Goal: Task Accomplishment & Management: Complete application form

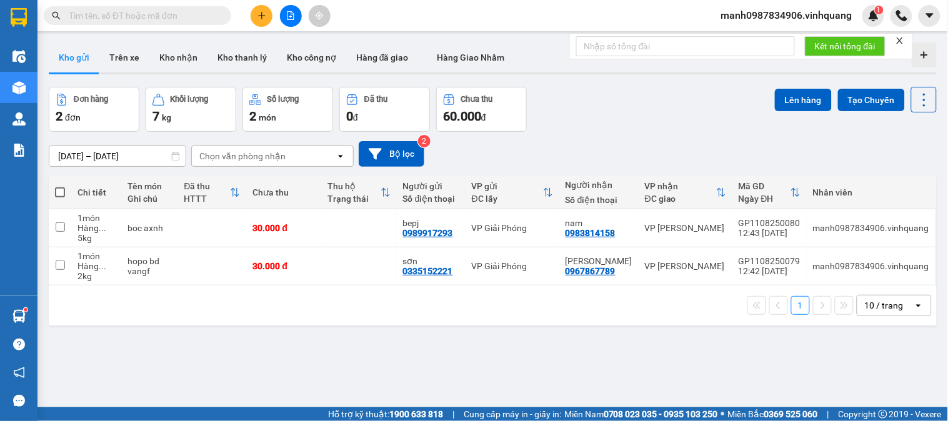
click at [260, 14] on icon "plus" at bounding box center [261, 15] width 9 height 9
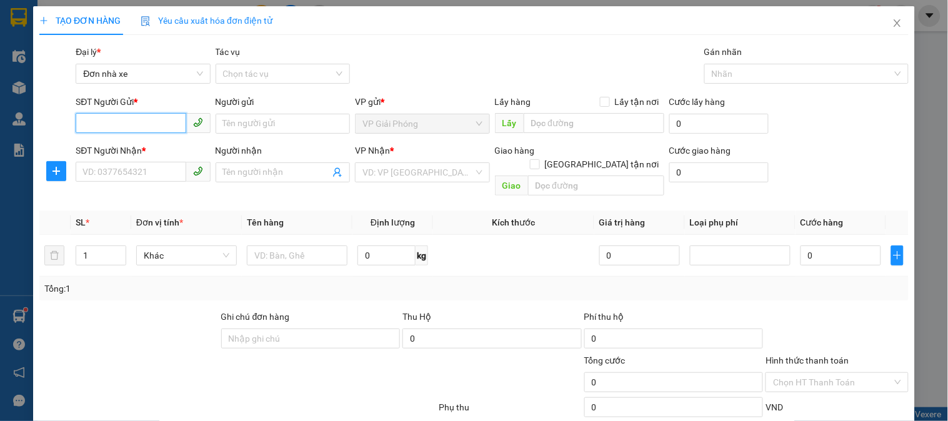
click at [116, 127] on input "SĐT Người Gửi *" at bounding box center [131, 123] width 110 height 20
type input "0942691222"
click at [290, 125] on input "Người gửi" at bounding box center [283, 124] width 134 height 20
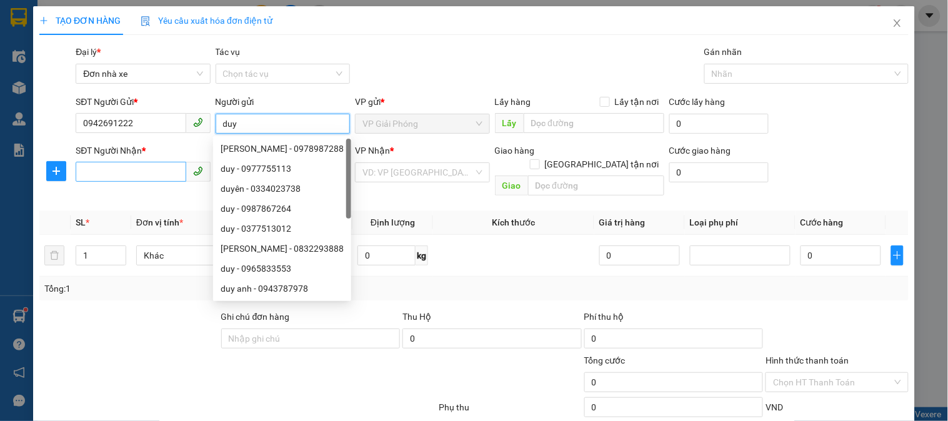
type input "duy"
click at [102, 167] on input "SĐT Người Nhận *" at bounding box center [131, 172] width 110 height 20
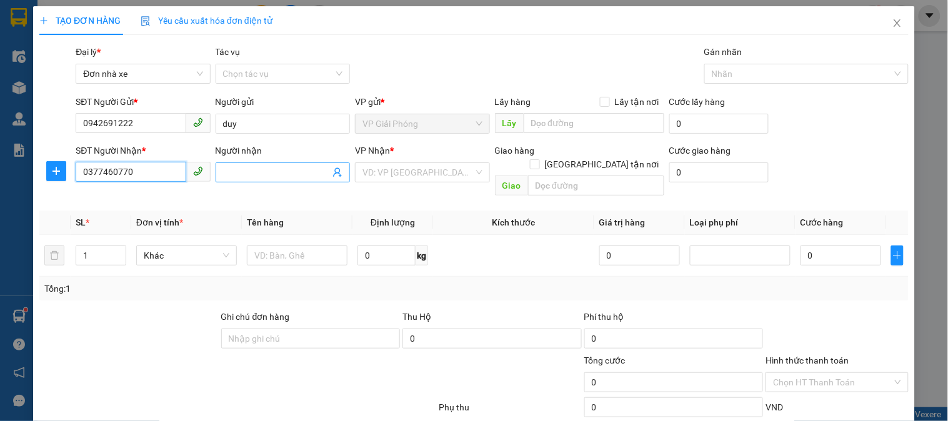
type input "0377460770"
click at [276, 166] on input "Người nhận" at bounding box center [276, 173] width 107 height 14
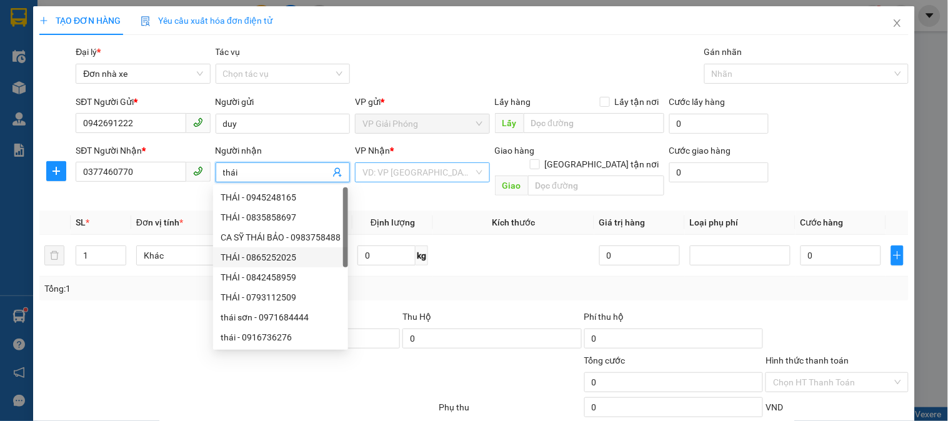
type input "thái"
click at [410, 177] on input "search" at bounding box center [417, 172] width 111 height 19
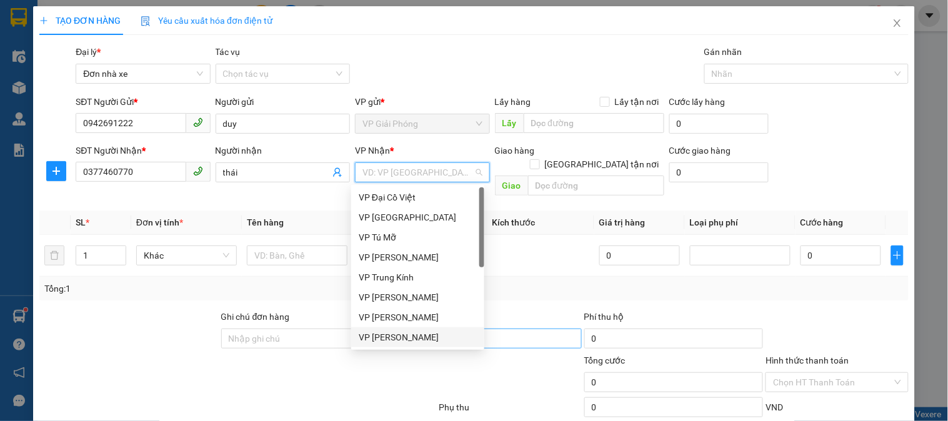
click at [417, 336] on div "VP [PERSON_NAME]" at bounding box center [418, 338] width 118 height 14
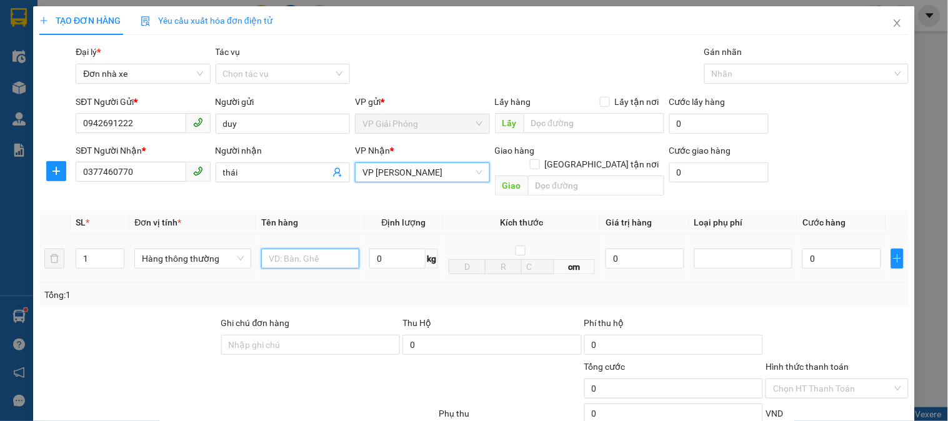
click at [332, 249] on input "text" at bounding box center [310, 259] width 98 height 20
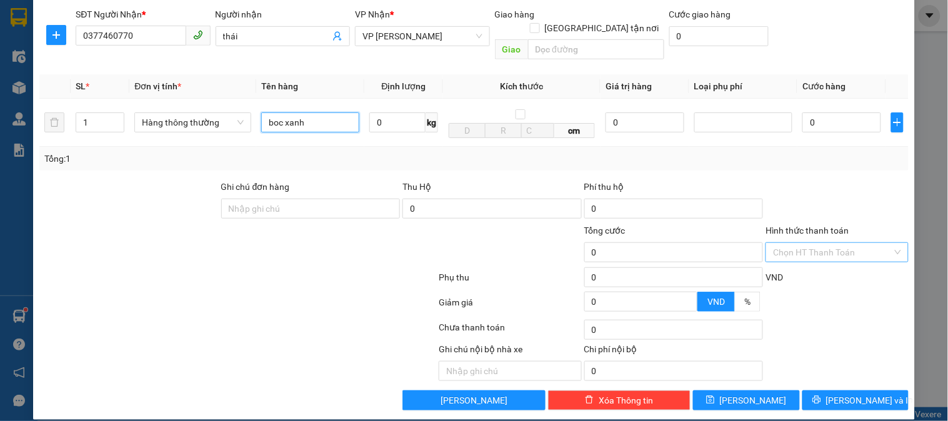
type input "boc xanh"
click at [812, 243] on input "Hình thức thanh toán" at bounding box center [832, 252] width 119 height 19
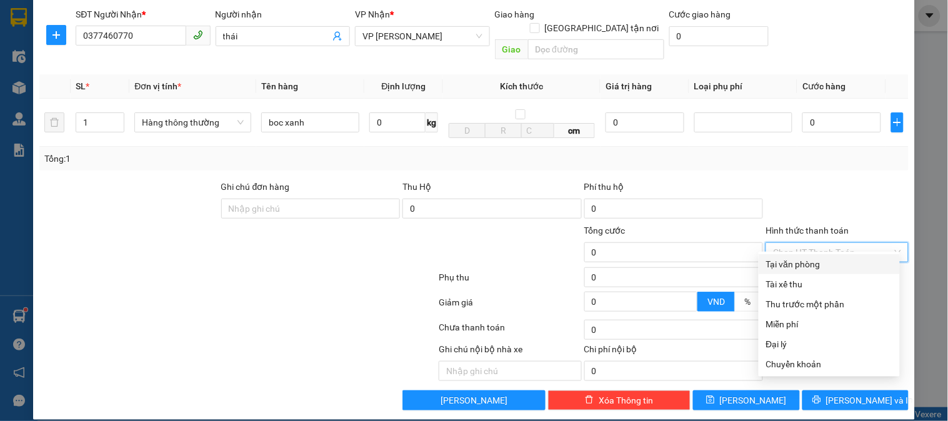
click at [820, 259] on div "Tại văn phòng" at bounding box center [829, 264] width 126 height 14
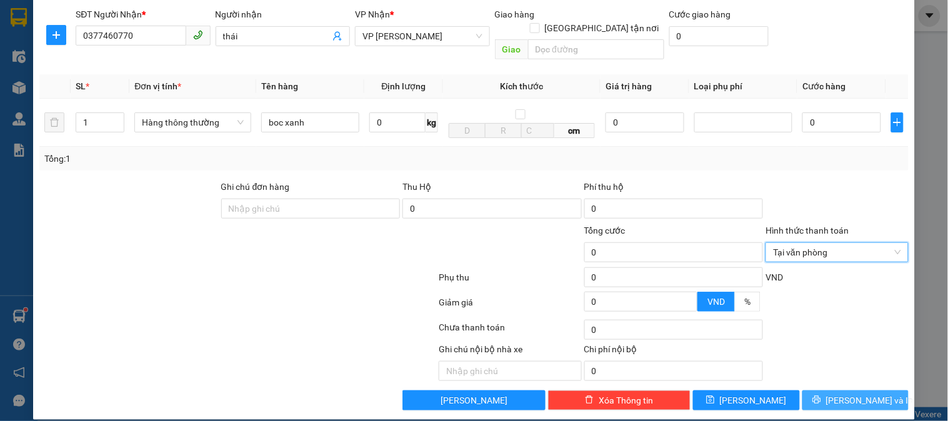
click at [857, 394] on span "[PERSON_NAME] và In" at bounding box center [869, 401] width 87 height 14
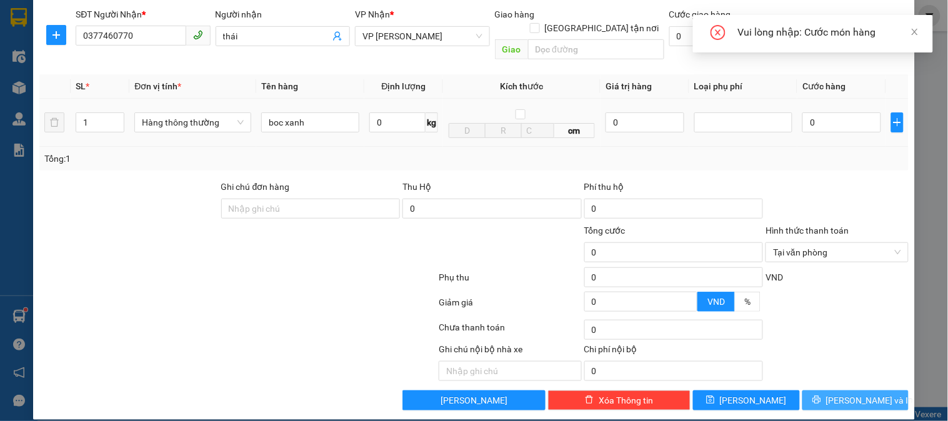
scroll to position [0, 0]
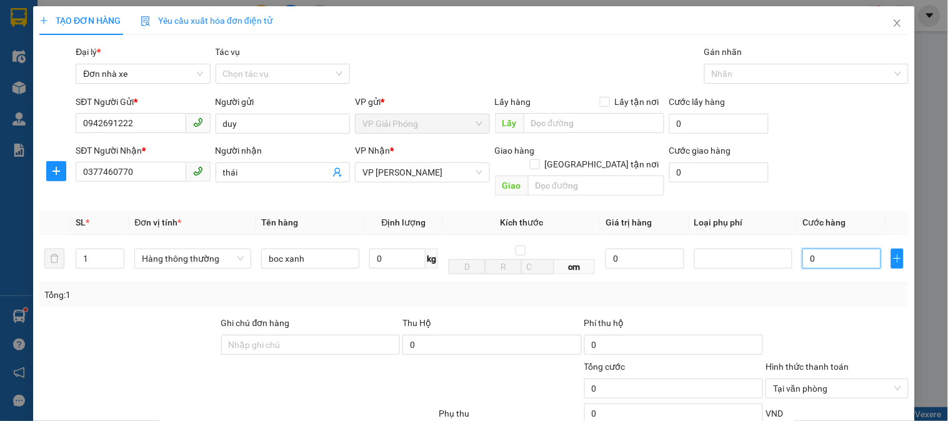
type input "3"
type input "30"
type input "300"
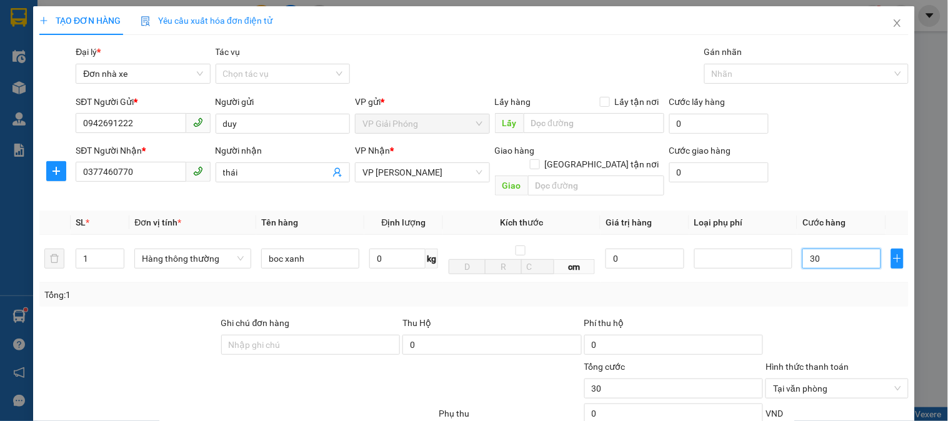
type input "300"
type input "3.000"
type input "30.000"
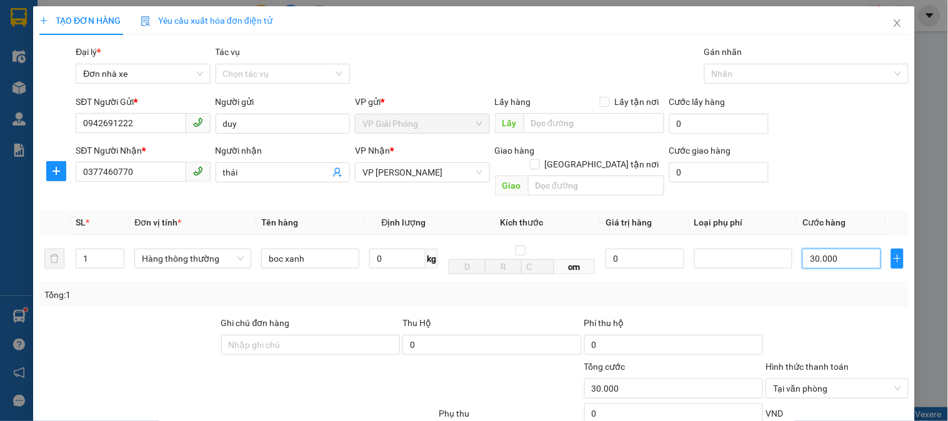
scroll to position [136, 0]
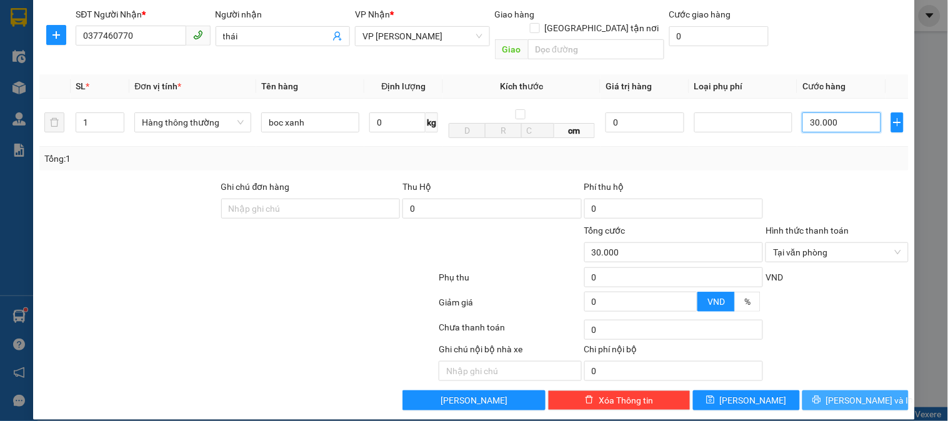
type input "30.000"
click at [847, 394] on span "[PERSON_NAME] và In" at bounding box center [869, 401] width 87 height 14
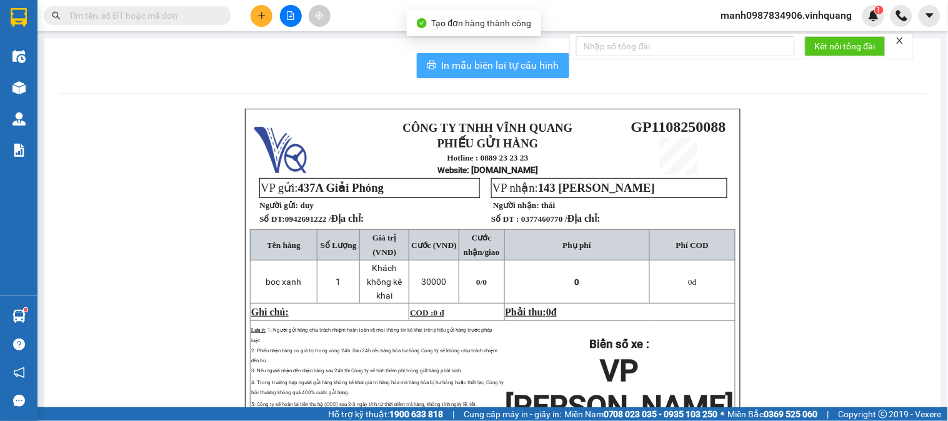
click at [497, 73] on button "In mẫu biên lai tự cấu hình" at bounding box center [493, 65] width 152 height 25
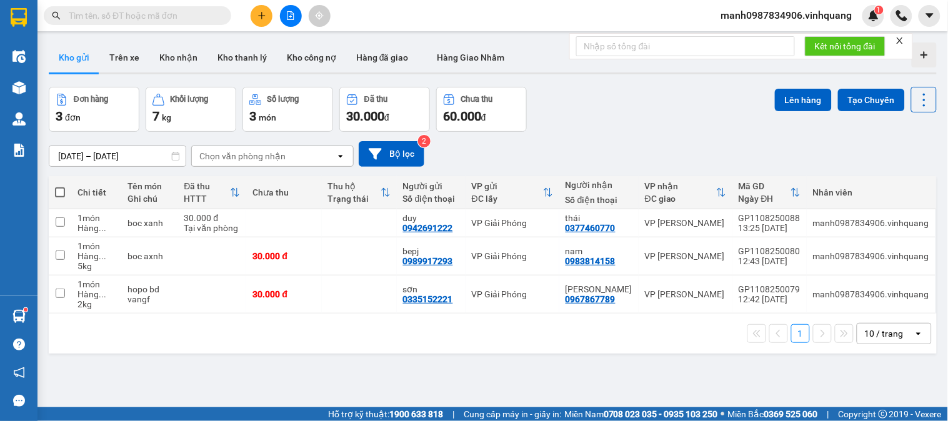
click at [142, 11] on input "text" at bounding box center [142, 16] width 147 height 14
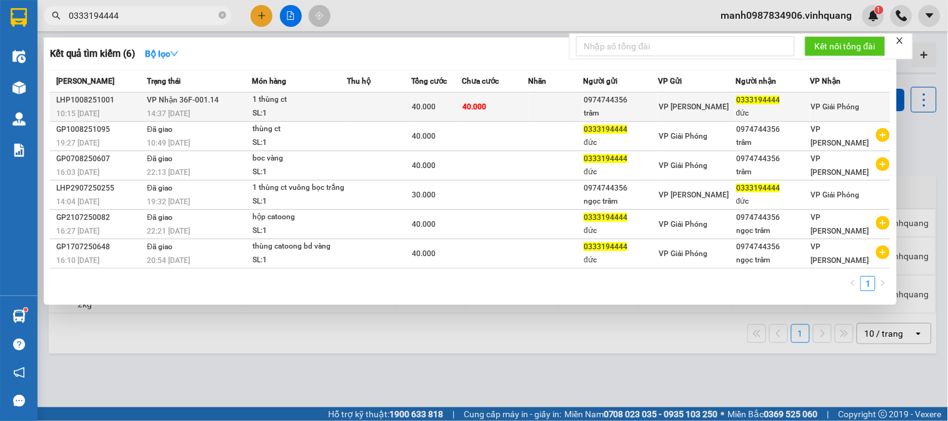
type input "0333194444"
click at [610, 100] on div "0974744356" at bounding box center [621, 100] width 74 height 13
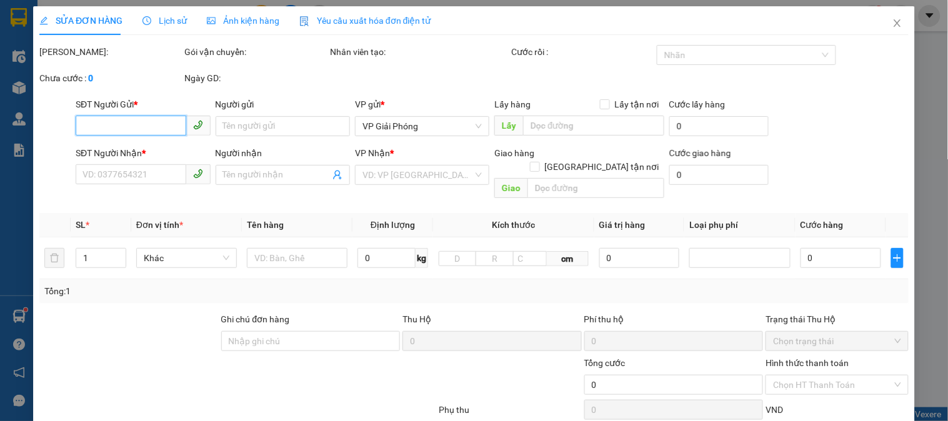
type input "0974744356"
type input "trâm"
type input "0333194444"
type input "đức"
type input "40.000"
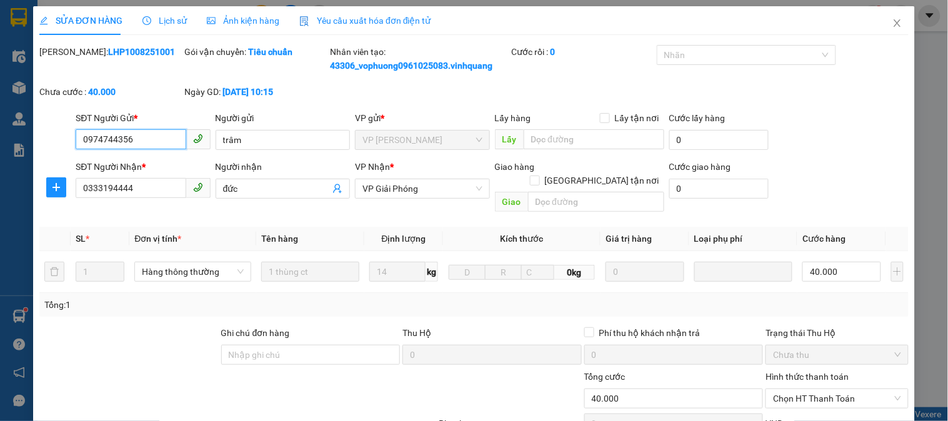
scroll to position [146, 0]
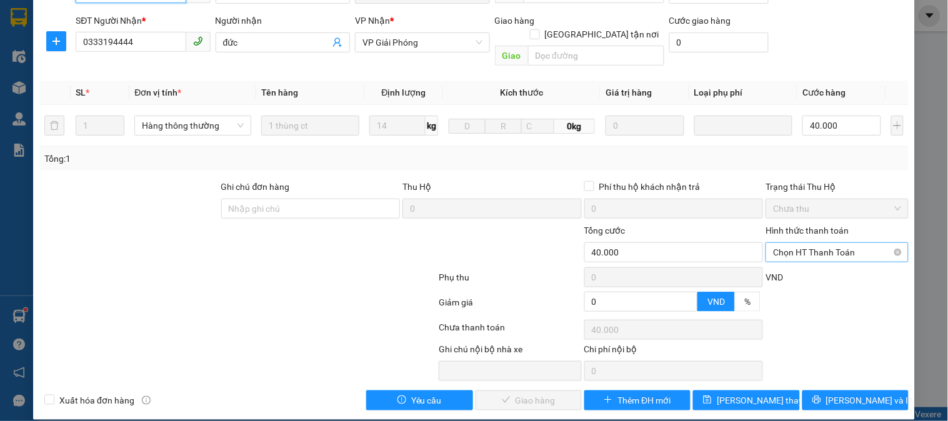
click at [810, 246] on span "Chọn HT Thanh Toán" at bounding box center [836, 252] width 127 height 19
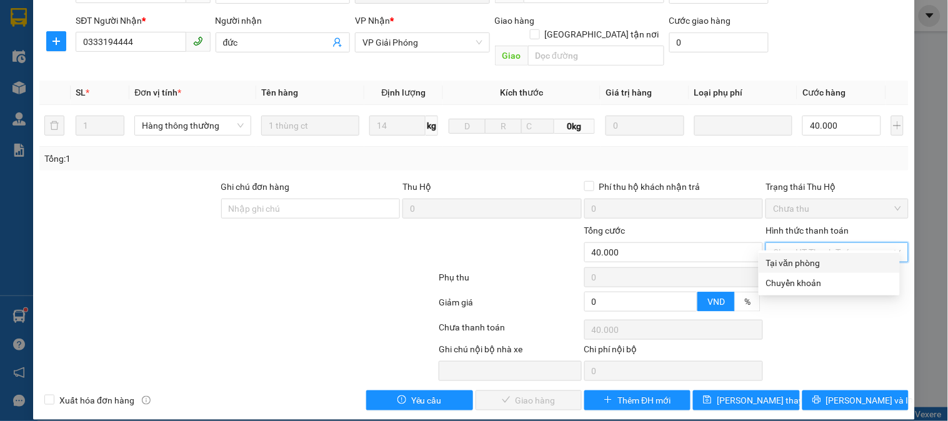
click at [787, 263] on div "Tại văn phòng" at bounding box center [829, 263] width 126 height 14
type input "0"
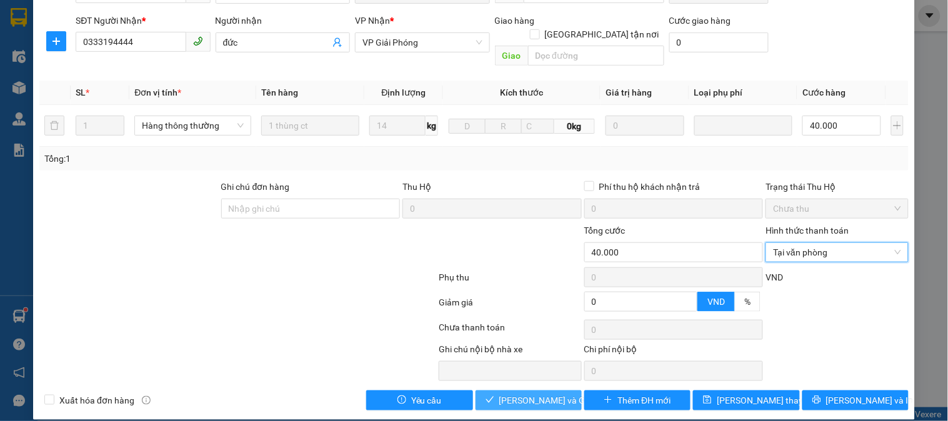
click at [514, 394] on span "[PERSON_NAME] và Giao hàng" at bounding box center [559, 401] width 120 height 14
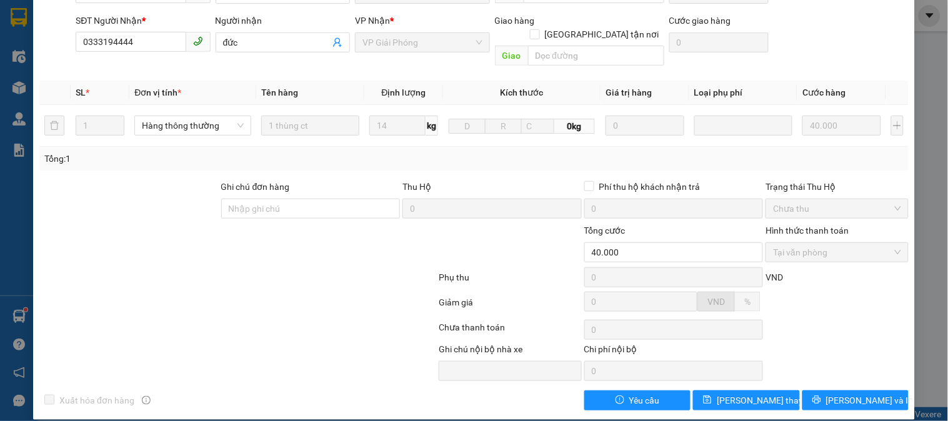
scroll to position [0, 0]
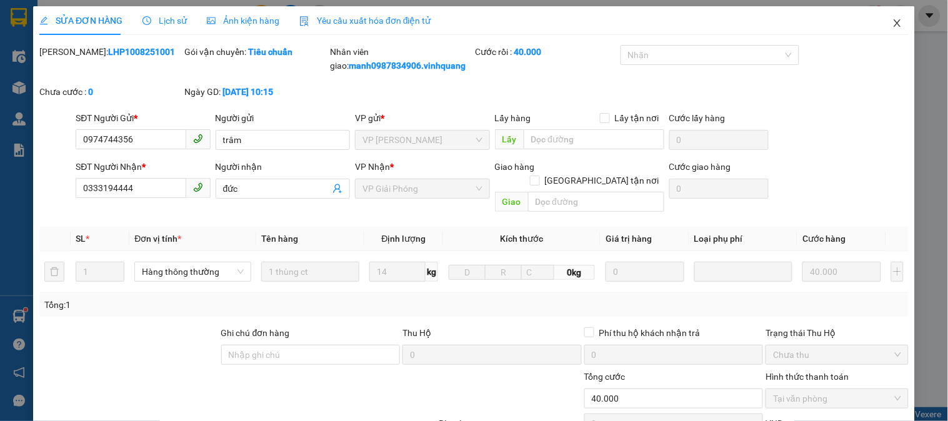
click at [892, 22] on icon "close" at bounding box center [897, 23] width 10 height 10
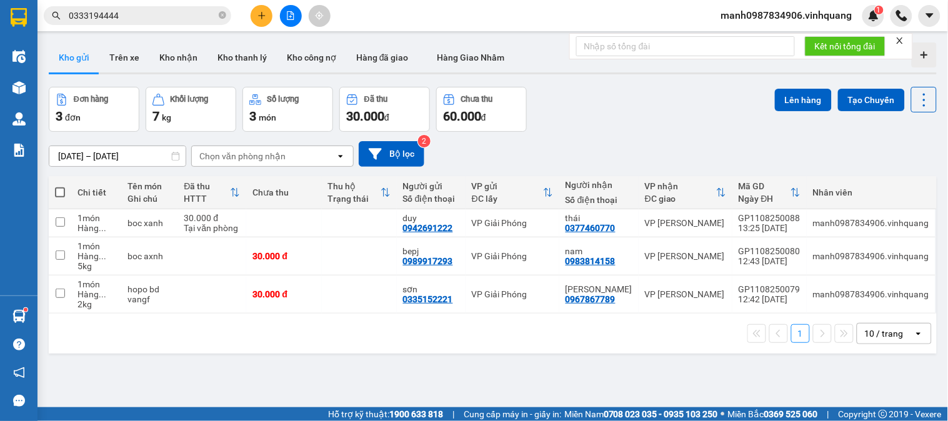
click at [262, 17] on icon "plus" at bounding box center [261, 15] width 9 height 9
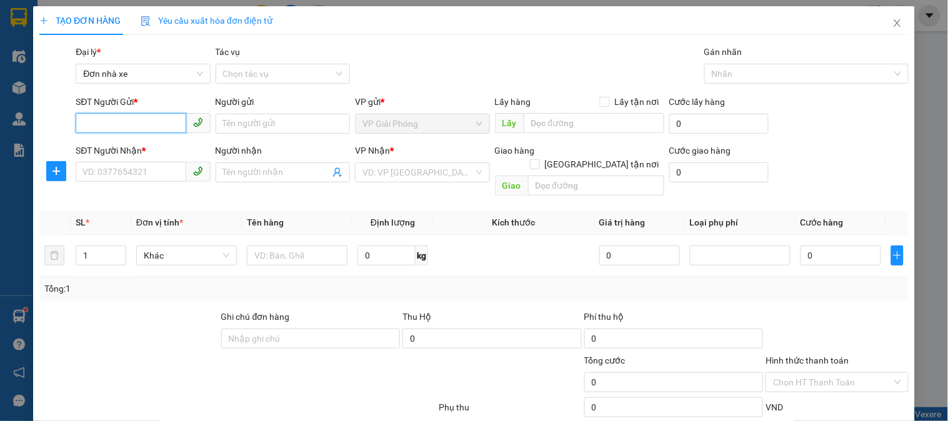
click at [122, 113] on input "SĐT Người Gửi *" at bounding box center [131, 123] width 110 height 20
type input "0"
click at [114, 123] on input "090493939" at bounding box center [131, 123] width 110 height 20
type input "0904939339"
click at [141, 147] on div "0904939339 - việt" at bounding box center [141, 149] width 118 height 14
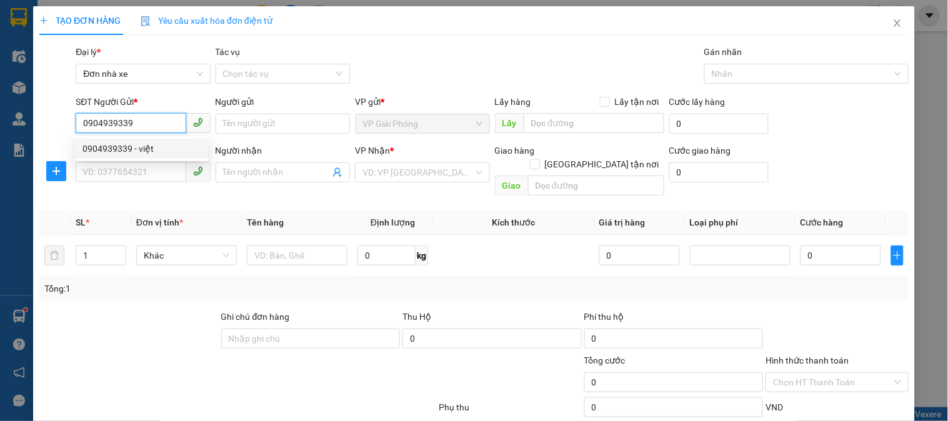
type input "việt"
type input "0971369999"
type input "tuấn anh"
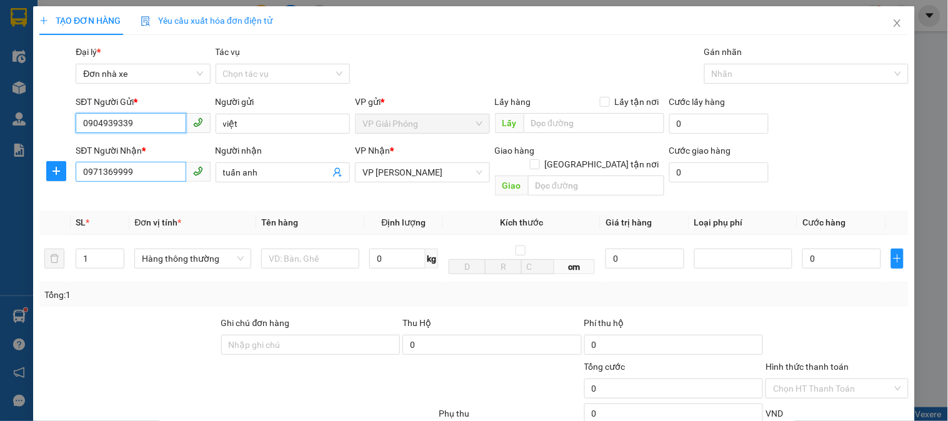
type input "0904939339"
drag, startPoint x: 150, startPoint y: 176, endPoint x: 1, endPoint y: 197, distance: 150.2
click at [5, 195] on div "TẠO ĐƠN HÀNG Yêu cầu xuất hóa đơn điện tử Transit Pickup Surcharge Ids Transit …" at bounding box center [474, 210] width 948 height 421
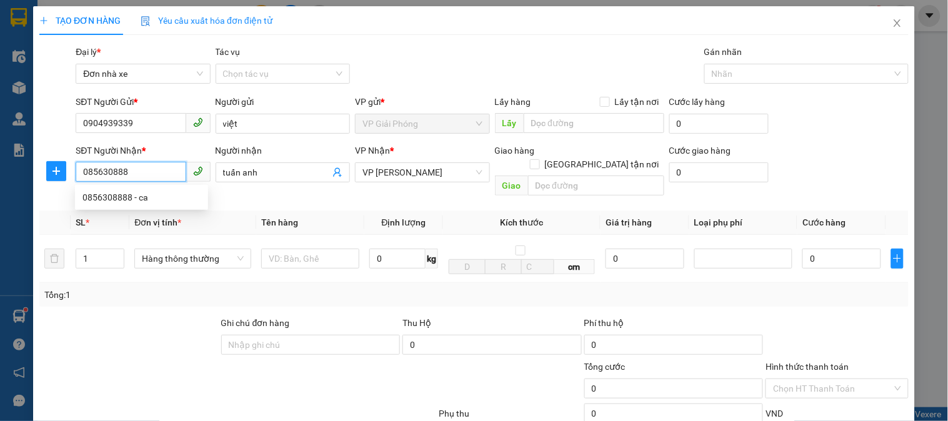
type input "0856308888"
click at [107, 197] on div "0856308888 - ca" at bounding box center [141, 198] width 118 height 14
type input "ca"
type input "0856308888"
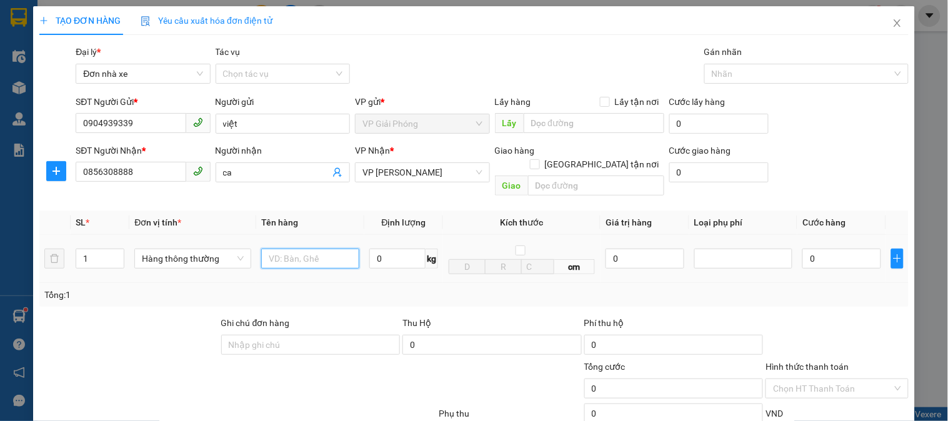
click at [310, 251] on input "text" at bounding box center [310, 259] width 98 height 20
type input "catong bd vanngf"
click at [419, 249] on span "0 kg" at bounding box center [403, 259] width 69 height 20
click at [411, 249] on input "0" at bounding box center [397, 259] width 56 height 20
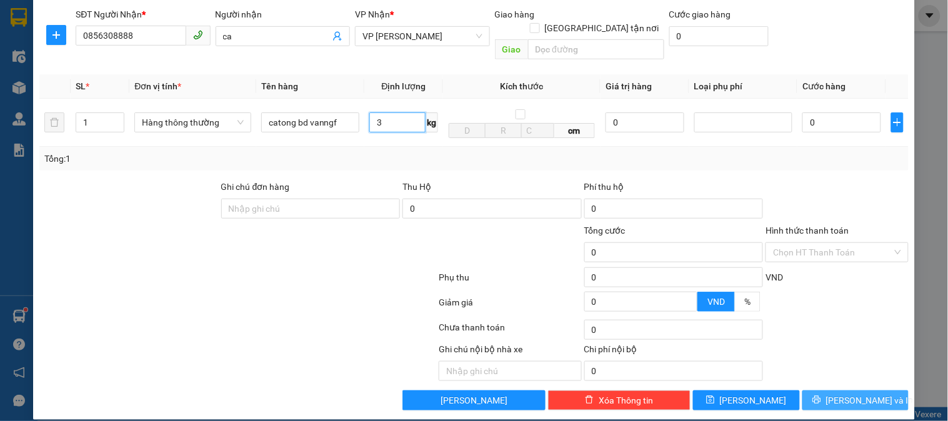
type input "3"
click at [835, 394] on span "[PERSON_NAME] và In" at bounding box center [869, 401] width 87 height 14
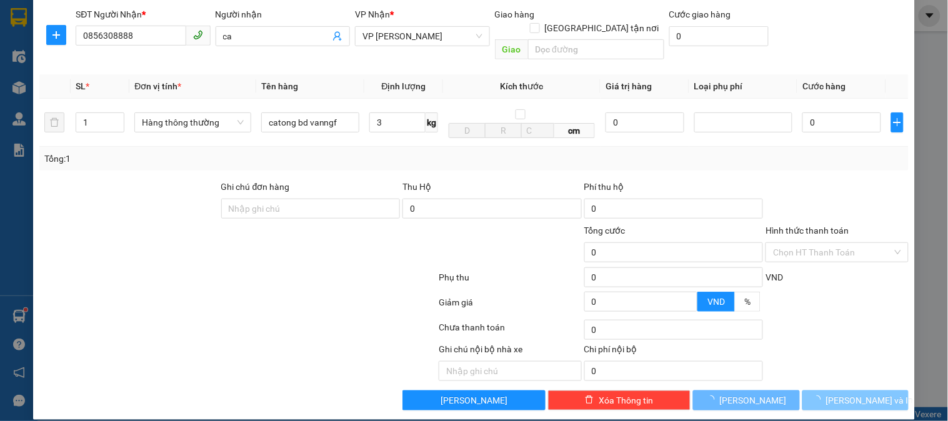
click at [836, 394] on span "[PERSON_NAME] và In" at bounding box center [869, 401] width 87 height 14
type input "30.000"
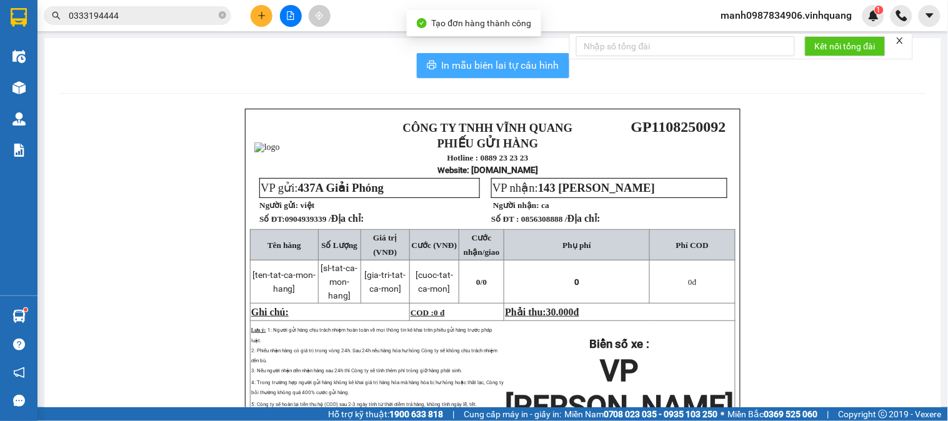
click at [523, 73] on button "In mẫu biên lai tự cấu hình" at bounding box center [493, 65] width 152 height 25
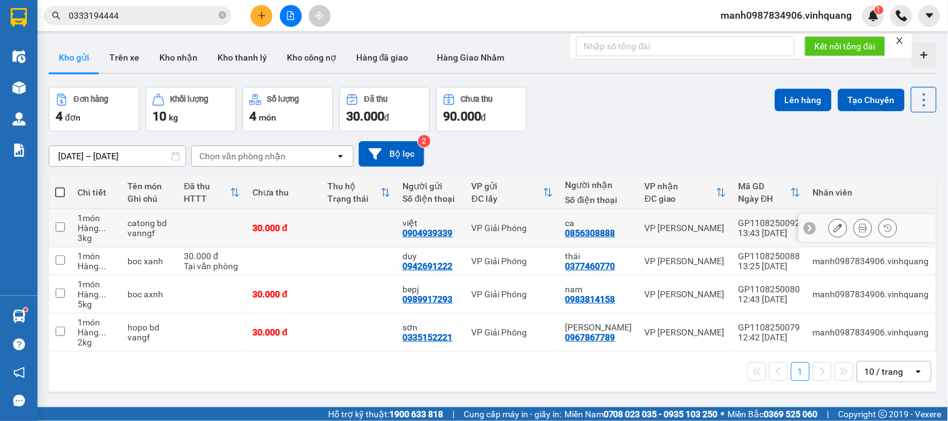
click at [859, 229] on icon at bounding box center [863, 228] width 9 height 9
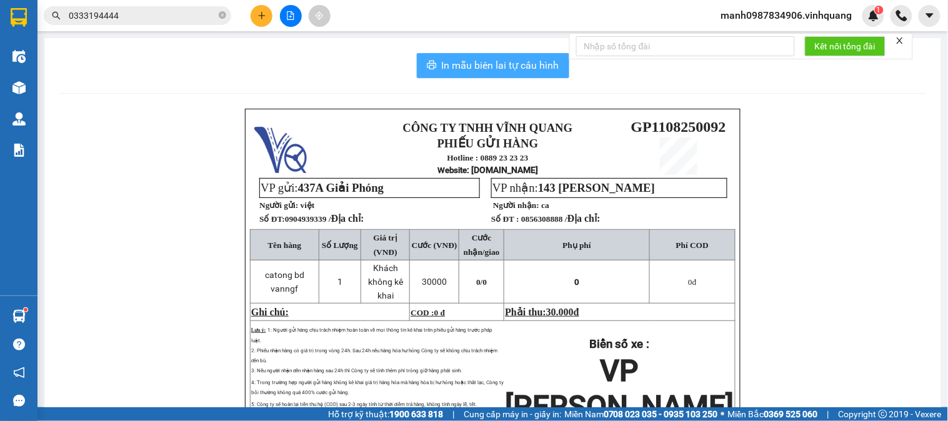
click at [495, 66] on span "In mẫu biên lai tự cấu hình" at bounding box center [500, 65] width 117 height 16
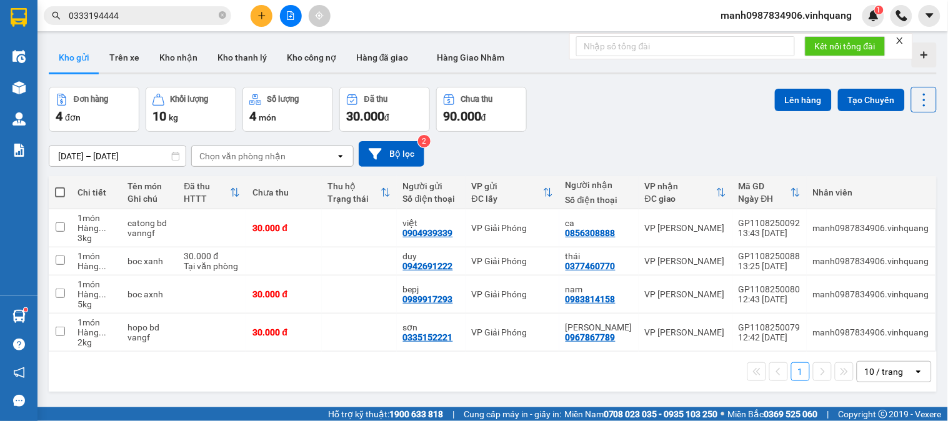
click at [261, 19] on icon "plus" at bounding box center [261, 15] width 9 height 9
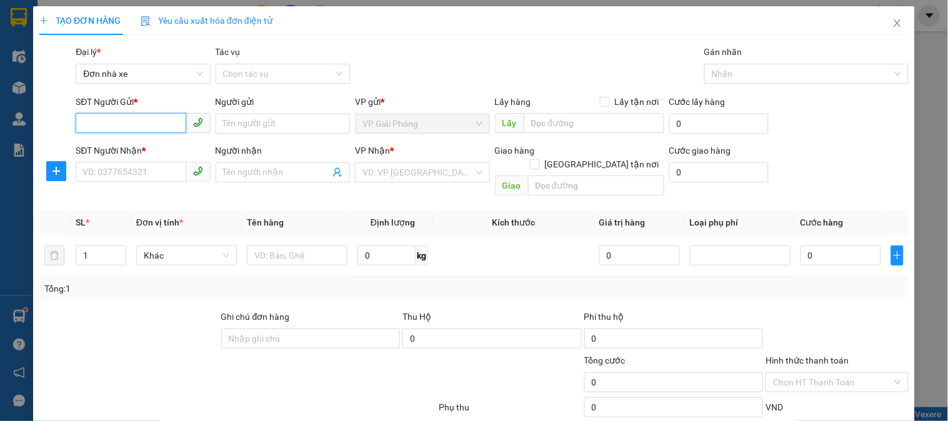
click at [98, 117] on input "SĐT Người Gửi *" at bounding box center [131, 123] width 110 height 20
type input "0917002002"
click at [154, 145] on div "0917002002 - [PERSON_NAME]" at bounding box center [143, 149] width 123 height 14
type input "C NGUYỆT"
type input "0919110612"
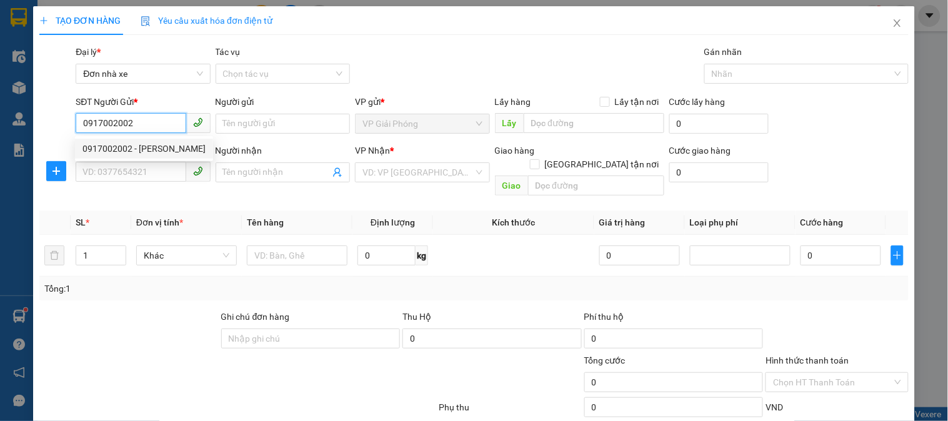
type input "thịnh"
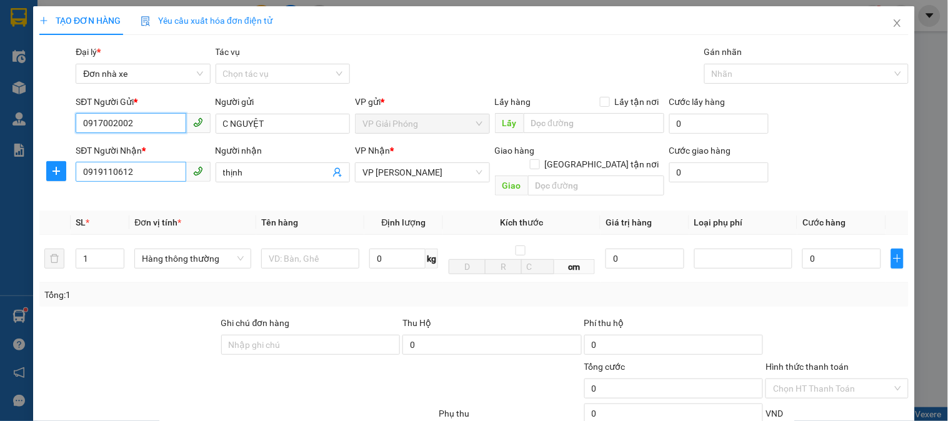
type input "0917002002"
drag, startPoint x: 88, startPoint y: 172, endPoint x: 42, endPoint y: 201, distance: 54.8
click at [31, 187] on div "TẠO ĐƠN HÀNG Yêu cầu xuất hóa đơn điện tử Transit Pickup Surcharge Ids Transit …" at bounding box center [474, 210] width 948 height 421
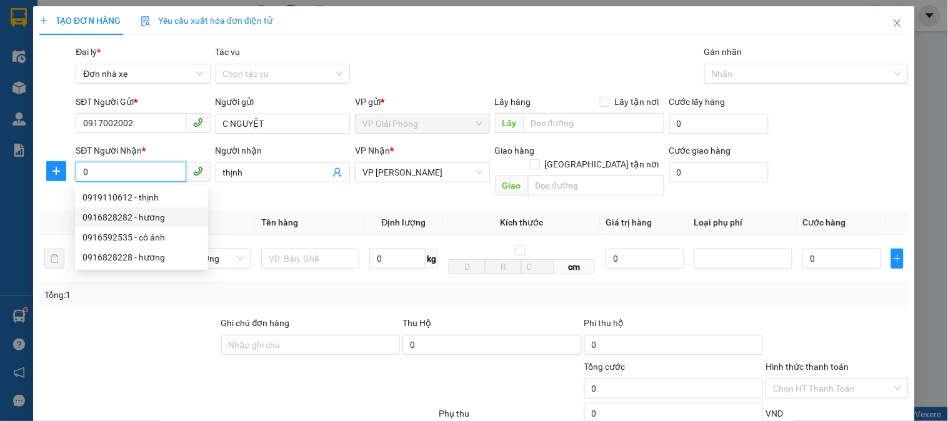
click at [108, 219] on div "0916828282 - hương" at bounding box center [141, 218] width 118 height 14
type input "0916828282"
type input "hương"
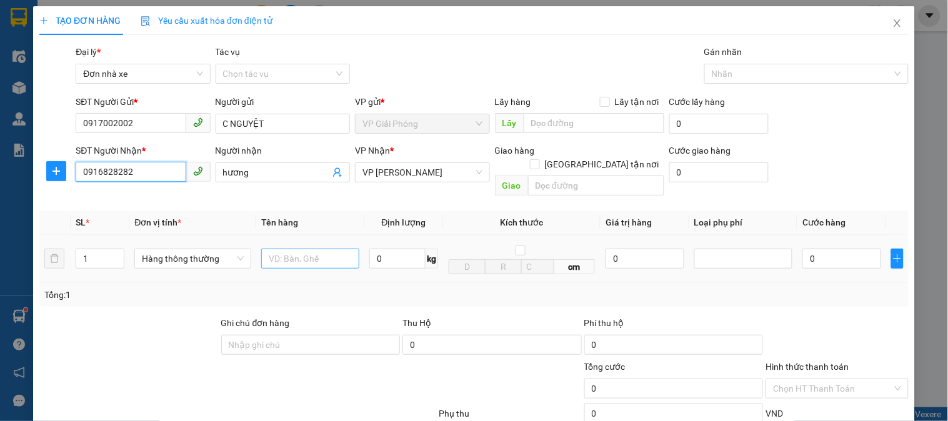
type input "0916828282"
drag, startPoint x: 294, startPoint y: 247, endPoint x: 302, endPoint y: 246, distance: 8.9
click at [294, 249] on input "text" at bounding box center [310, 259] width 98 height 20
type input "hop bd vàng"
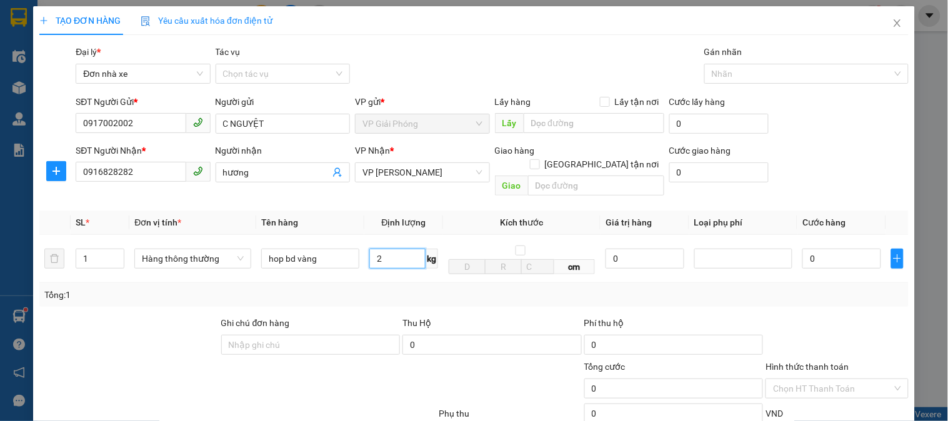
scroll to position [136, 0]
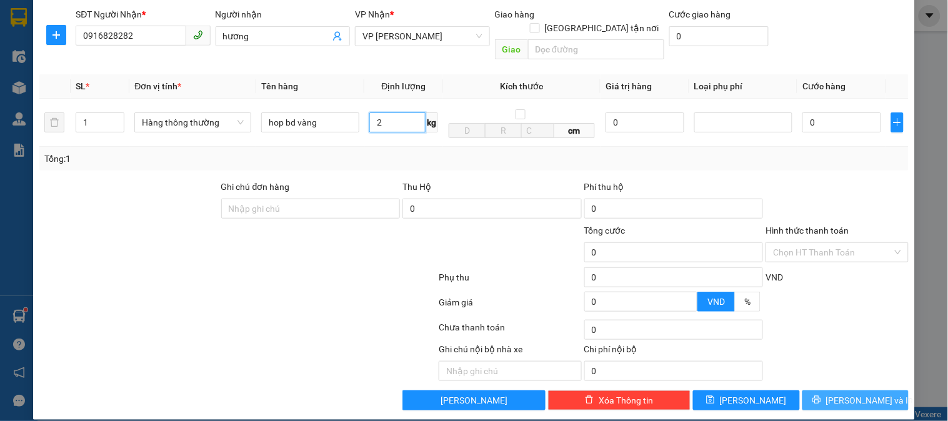
type input "2"
click at [850, 394] on span "[PERSON_NAME] và In" at bounding box center [869, 401] width 87 height 14
type input "30.000"
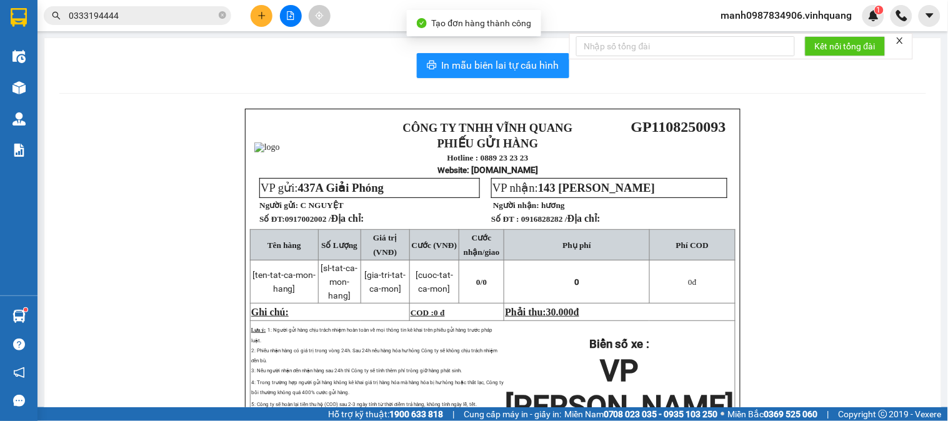
click at [857, 383] on div "CÔNG TY TNHH VĨNH QUANG PHIẾU GỬI HÀNG Hotline : 0889 23 23 23 Website : [DOMAI…" at bounding box center [492, 312] width 867 height 406
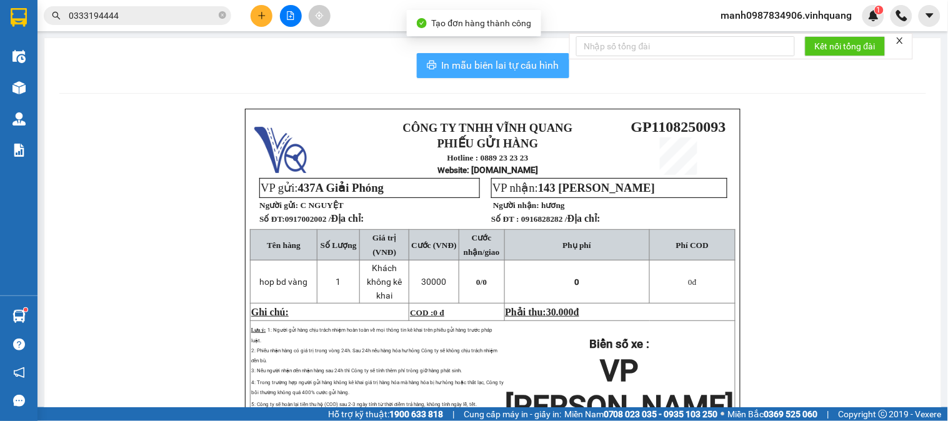
click at [492, 65] on span "In mẫu biên lai tự cấu hình" at bounding box center [500, 65] width 117 height 16
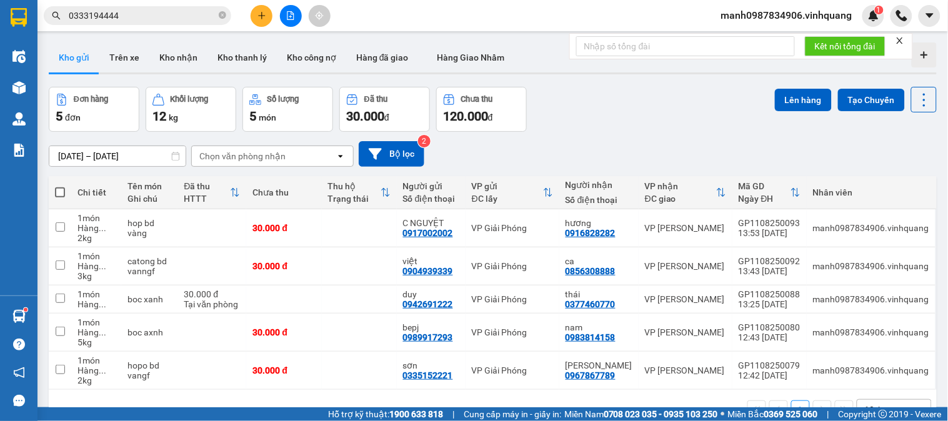
drag, startPoint x: 223, startPoint y: 16, endPoint x: 209, endPoint y: 16, distance: 13.7
click at [223, 16] on icon "close-circle" at bounding box center [222, 14] width 7 height 7
paste input "0917002002"
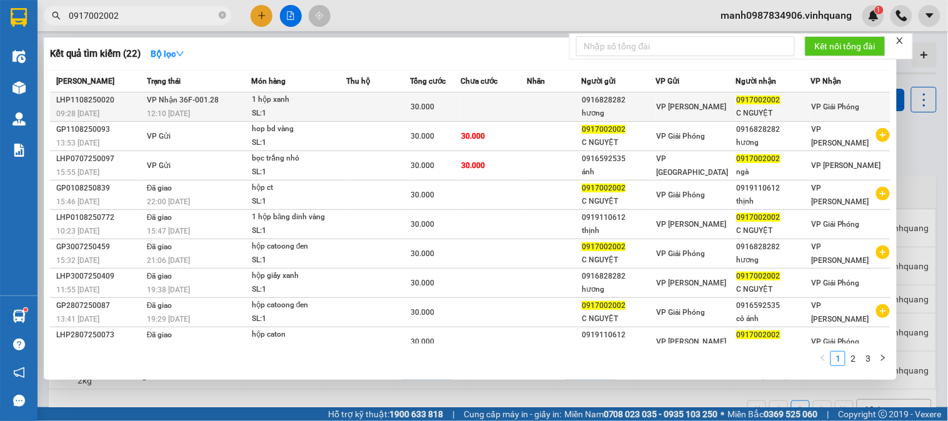
type input "0917002002"
click at [269, 101] on div "1 hộp xanh" at bounding box center [299, 100] width 94 height 14
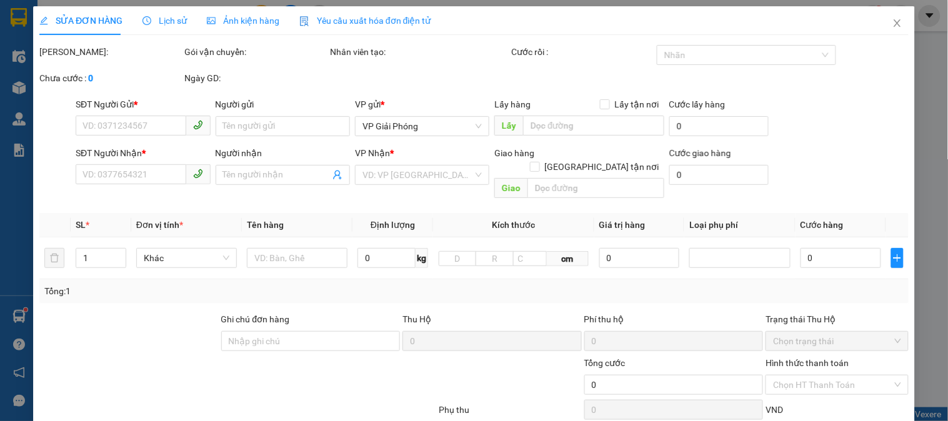
type input "0916828282"
type input "hương"
type input "0917002002"
type input "C NGUYỆT"
type input "30.000"
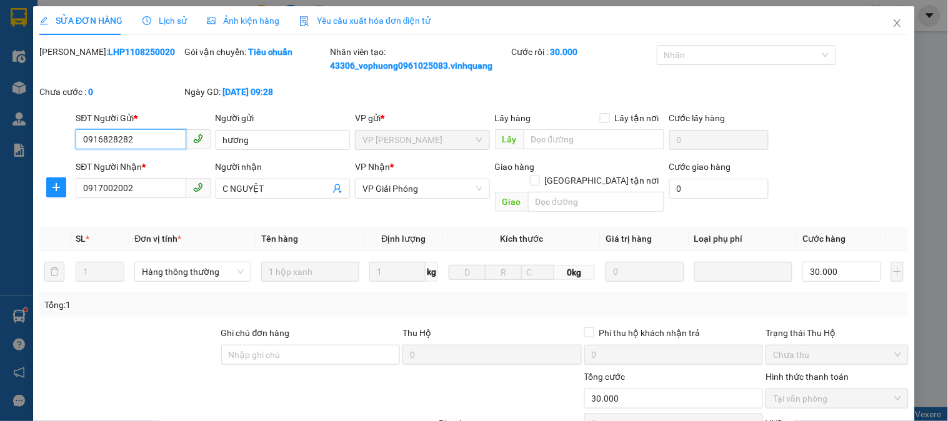
scroll to position [146, 0]
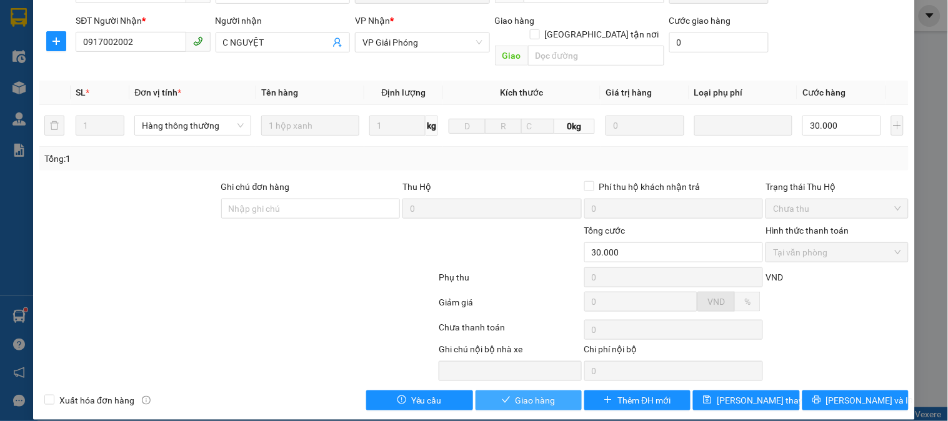
click at [521, 394] on span "Giao hàng" at bounding box center [536, 401] width 40 height 14
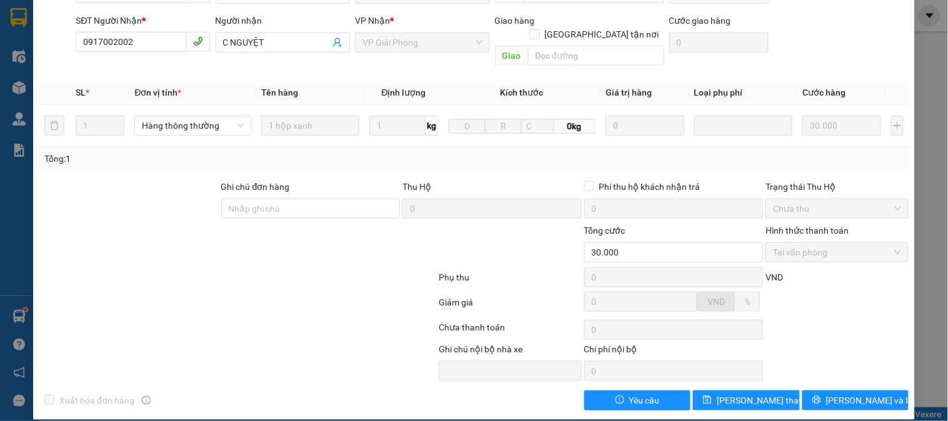
scroll to position [0, 0]
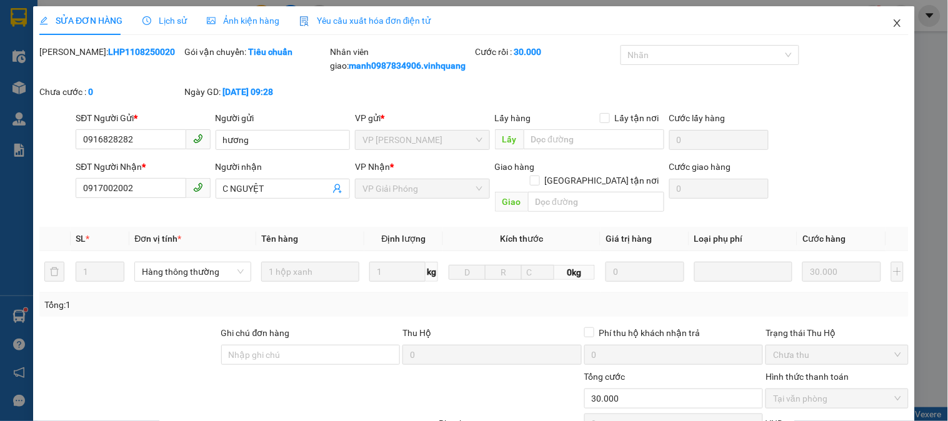
click at [892, 21] on icon "close" at bounding box center [897, 23] width 10 height 10
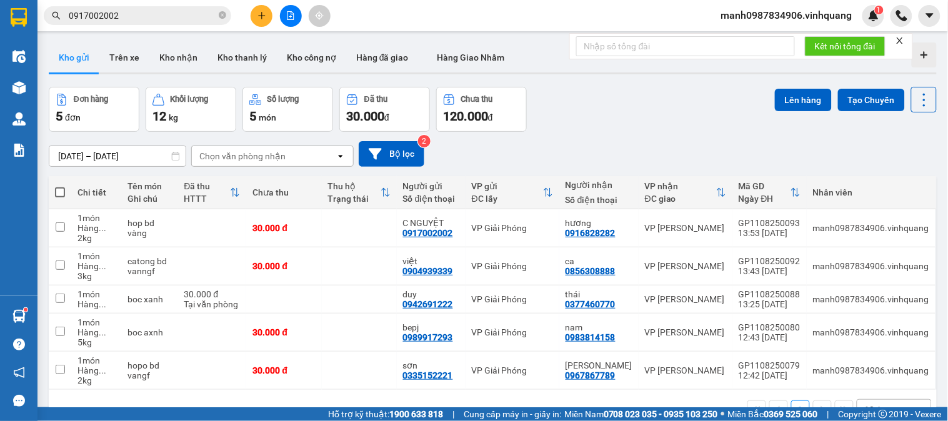
drag, startPoint x: 84, startPoint y: 22, endPoint x: 0, endPoint y: 22, distance: 83.7
click at [8, 22] on section "Kết quả tìm kiếm ( 22 ) Bộ lọc Mã ĐH Trạng thái Món hàng Thu hộ Tổng cước Chưa …" at bounding box center [474, 210] width 948 height 421
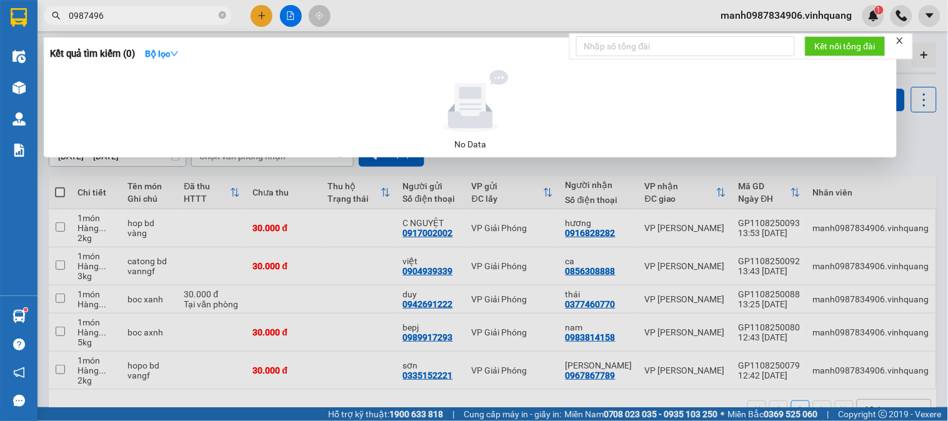
click at [96, 12] on input "0987496" at bounding box center [142, 16] width 147 height 14
click at [134, 13] on input "0987495866" at bounding box center [142, 16] width 147 height 14
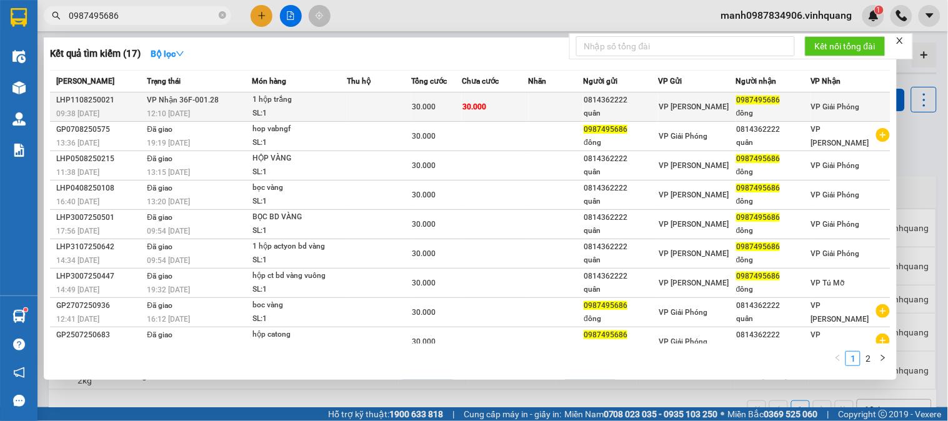
type input "0987495686"
click at [601, 97] on div "0814362222" at bounding box center [621, 100] width 74 height 13
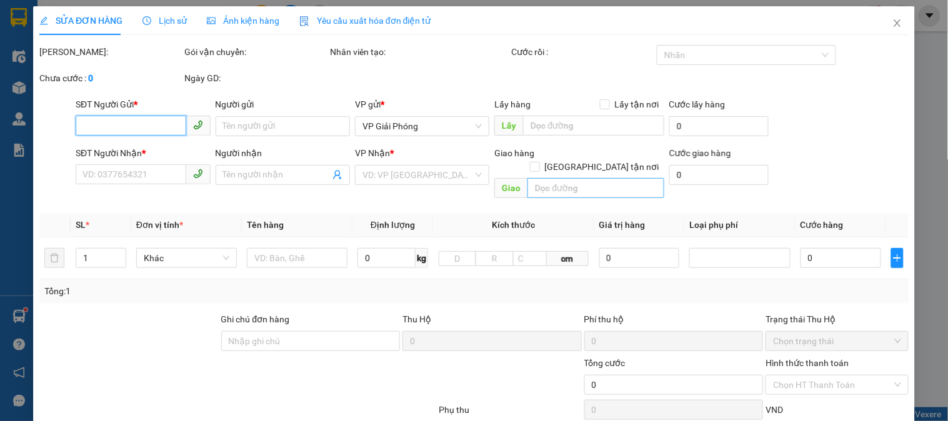
type input "0814362222"
type input "quân"
type input "0987495686"
type input "đông"
type input "30.000"
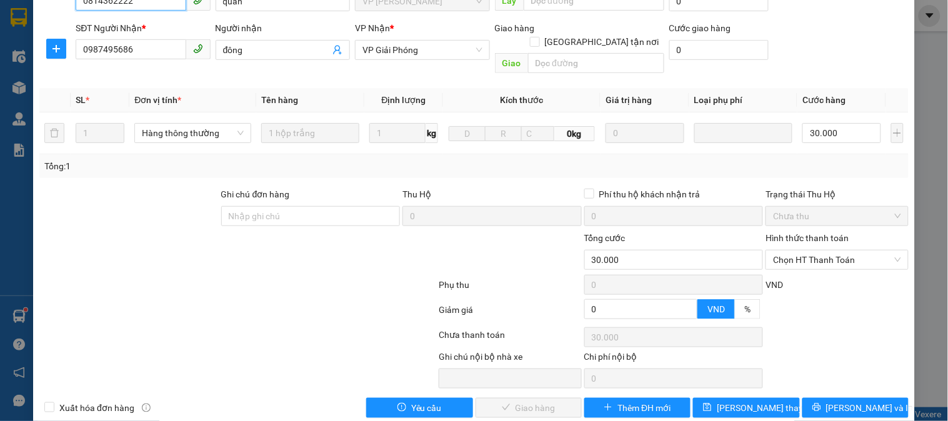
scroll to position [146, 0]
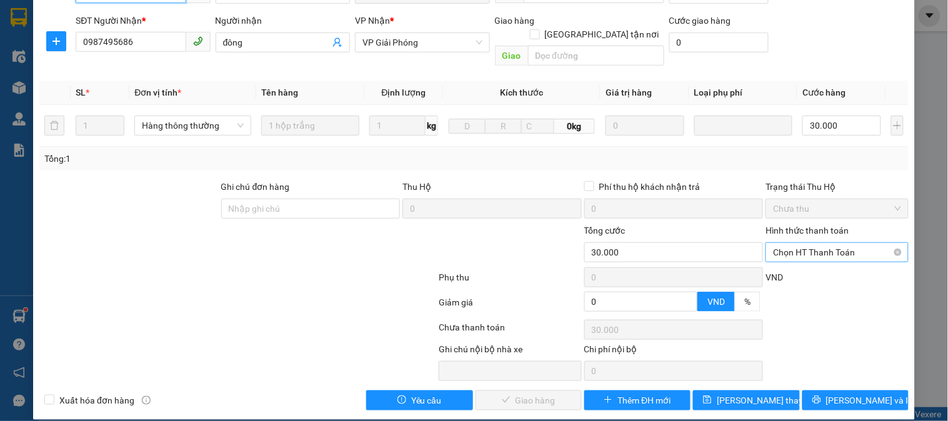
click at [800, 243] on span "Chọn HT Thanh Toán" at bounding box center [836, 252] width 127 height 19
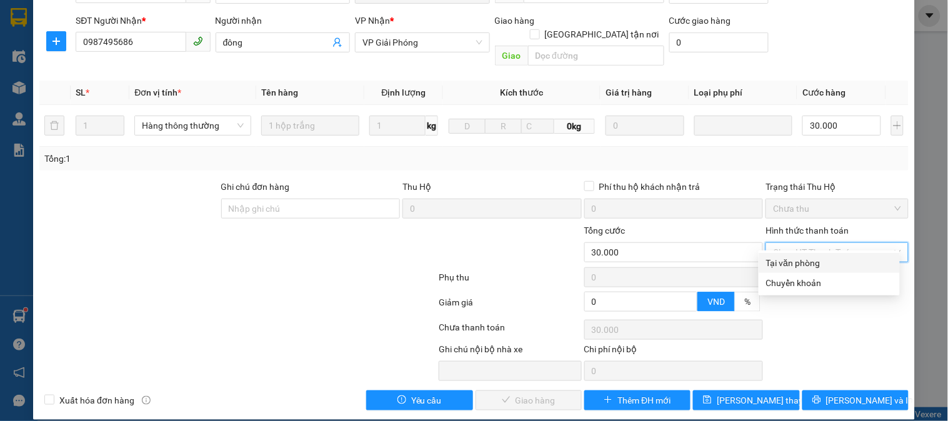
click at [800, 266] on div "Tại văn phòng" at bounding box center [829, 263] width 126 height 14
type input "0"
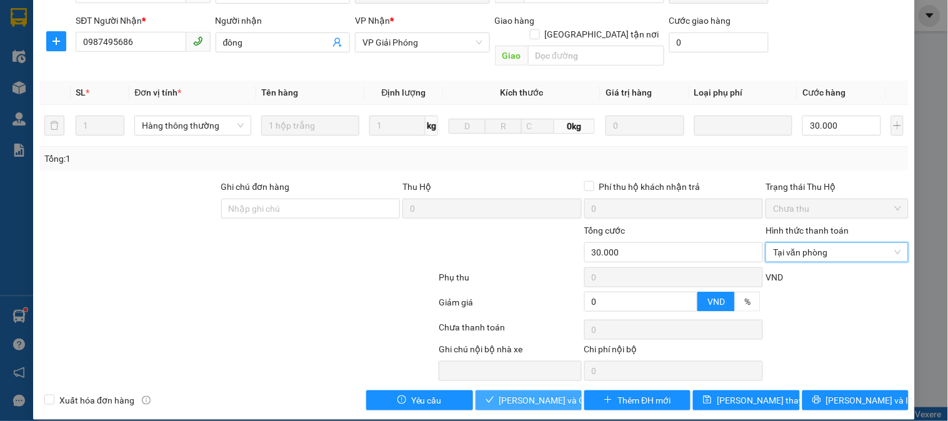
click at [514, 394] on span "[PERSON_NAME] và Giao hàng" at bounding box center [559, 401] width 120 height 14
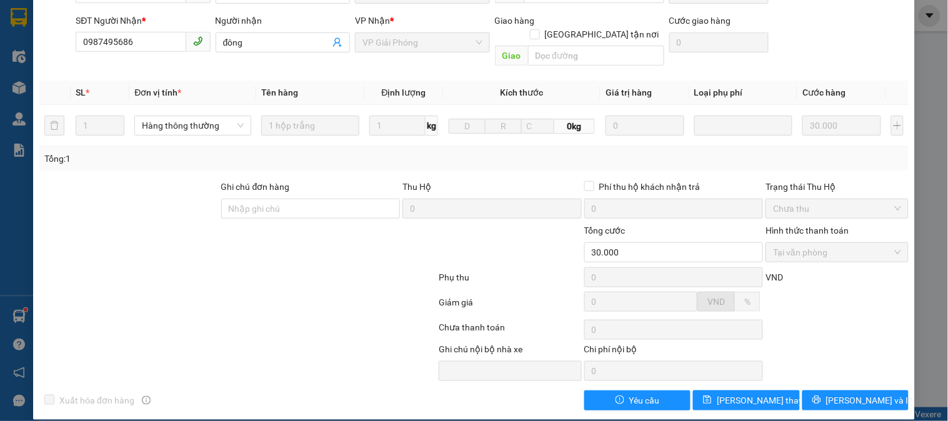
scroll to position [0, 0]
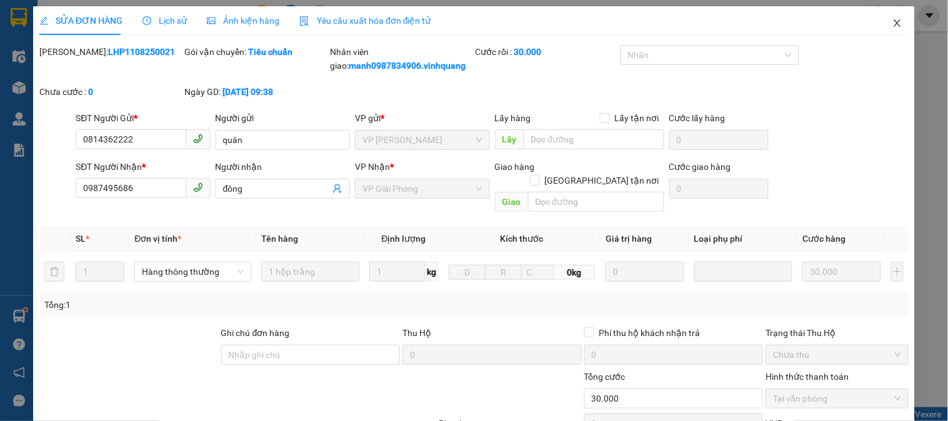
click at [892, 25] on icon "close" at bounding box center [897, 23] width 10 height 10
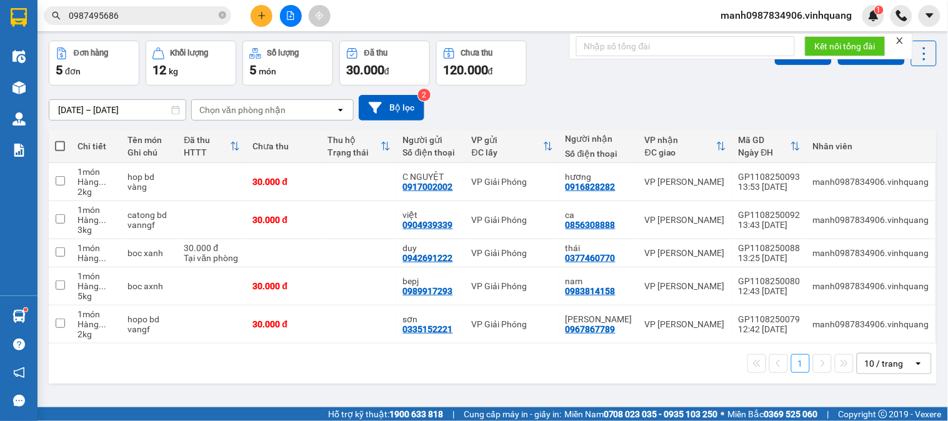
scroll to position [57, 0]
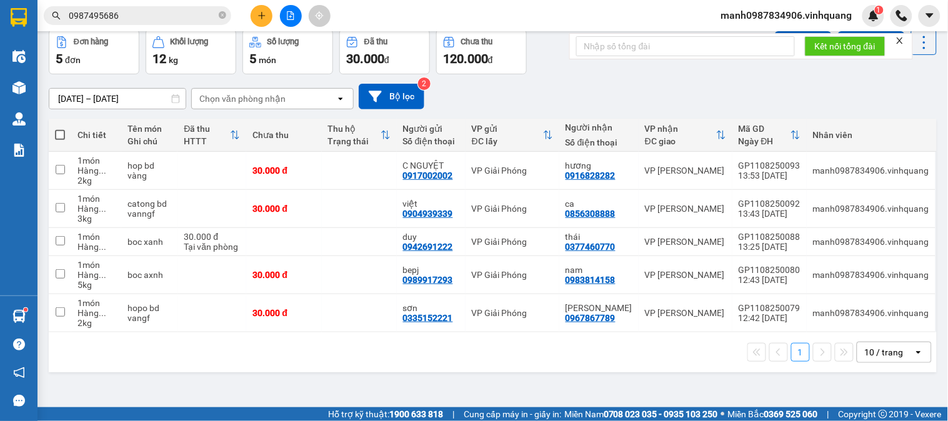
click at [62, 132] on span at bounding box center [60, 135] width 10 height 10
click at [60, 129] on input "checkbox" at bounding box center [60, 129] width 0 height 0
checkbox input "true"
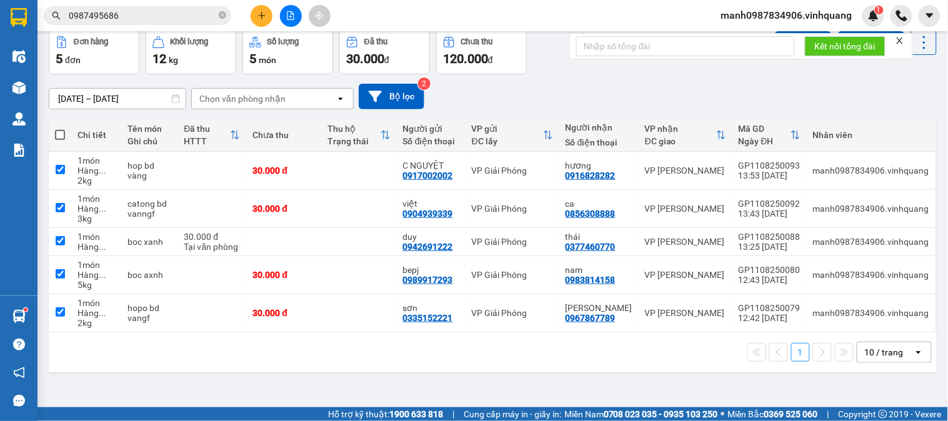
checkbox input "true"
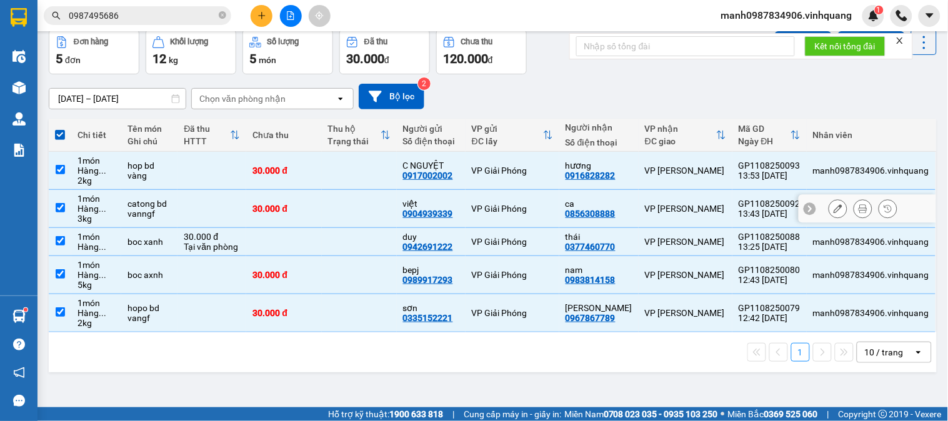
scroll to position [0, 0]
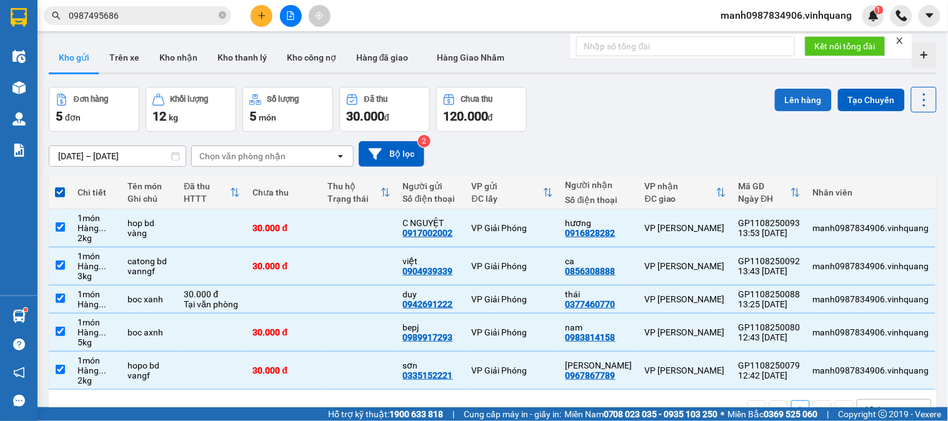
click at [797, 96] on button "Lên hàng" at bounding box center [803, 100] width 57 height 22
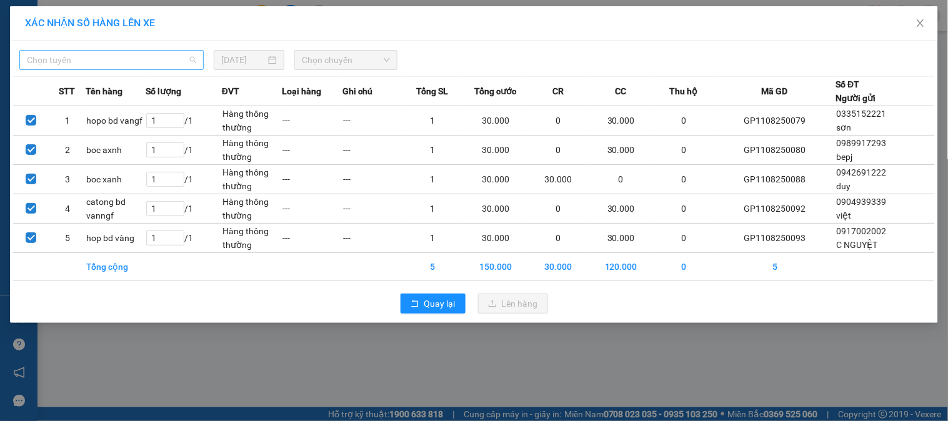
click at [91, 56] on span "Chọn tuyến" at bounding box center [111, 60] width 169 height 19
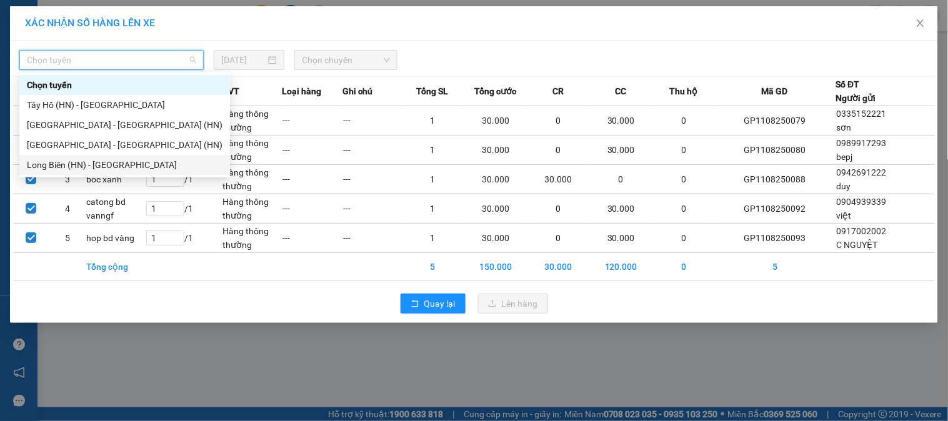
click at [54, 166] on div "Long Biên (HN) - [GEOGRAPHIC_DATA]" at bounding box center [125, 165] width 196 height 14
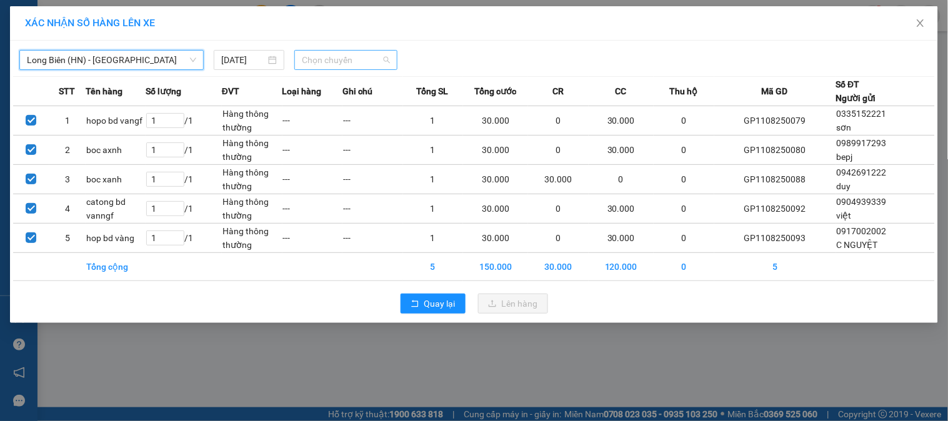
click at [349, 57] on span "Chọn chuyến" at bounding box center [346, 60] width 88 height 19
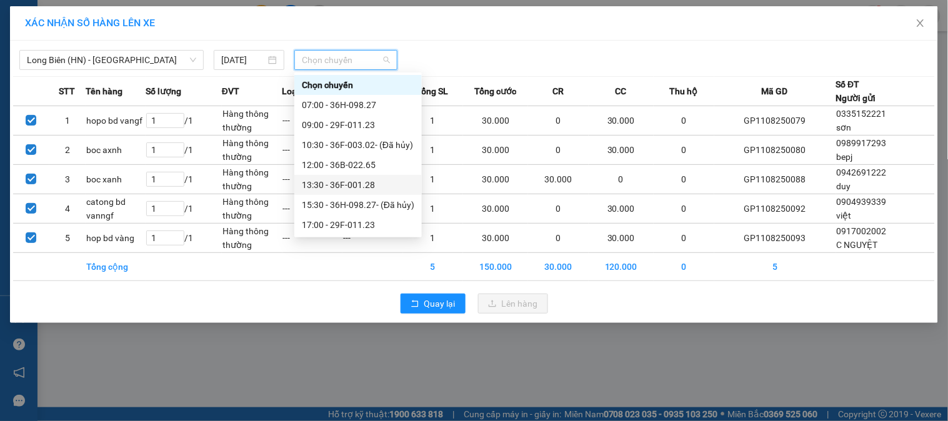
click at [328, 185] on div "13:30 - 36F-001.28" at bounding box center [358, 185] width 112 height 14
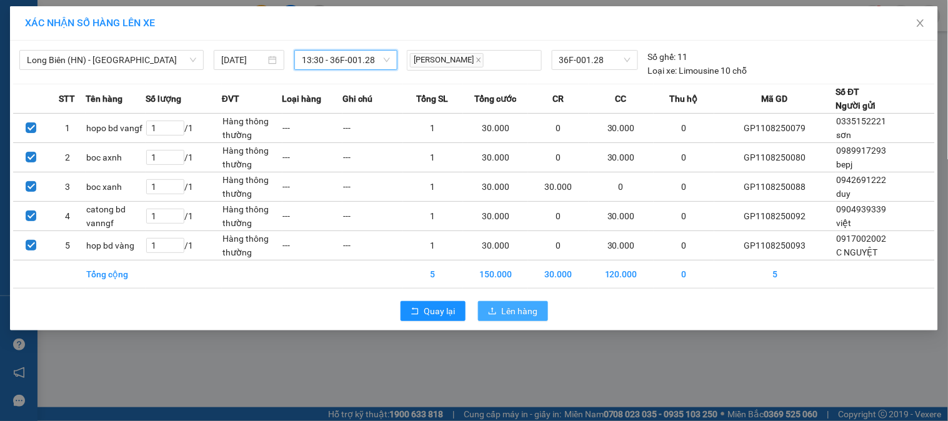
click at [526, 314] on span "Lên hàng" at bounding box center [520, 311] width 36 height 14
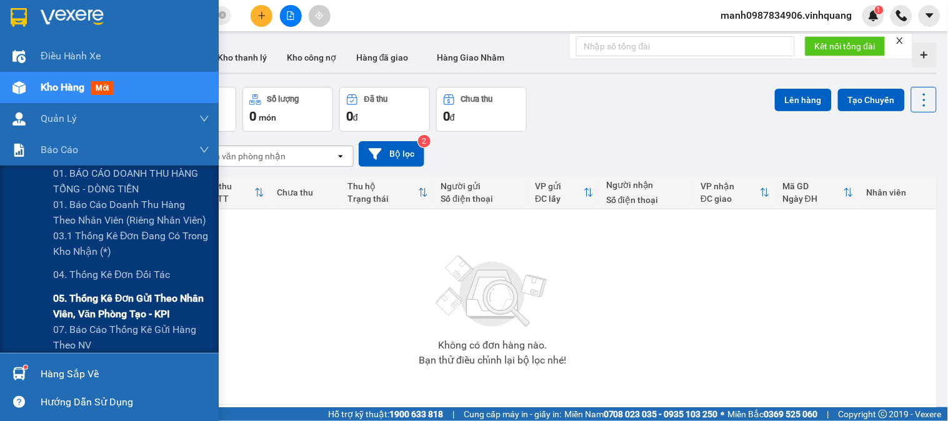
click at [101, 302] on span "05. Thống kê đơn gửi theo nhân viên, văn phòng tạo - KPI" at bounding box center [131, 306] width 156 height 31
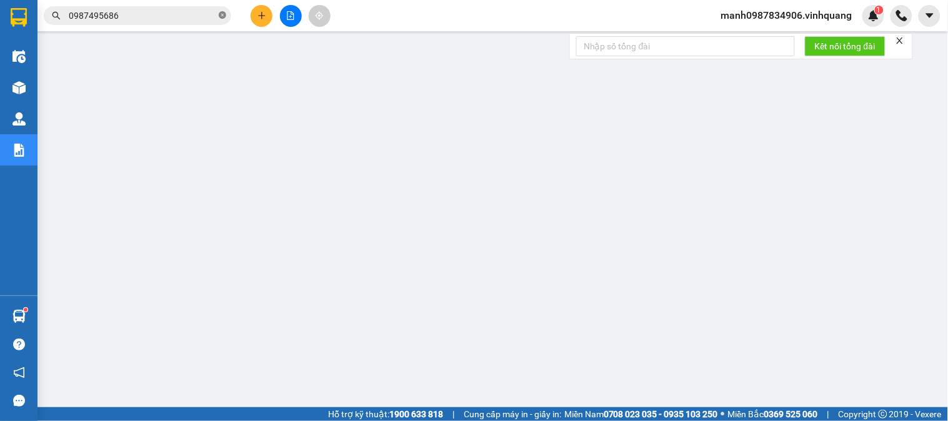
click at [219, 16] on icon "close-circle" at bounding box center [222, 14] width 7 height 7
click at [261, 17] on icon "plus" at bounding box center [261, 15] width 1 height 7
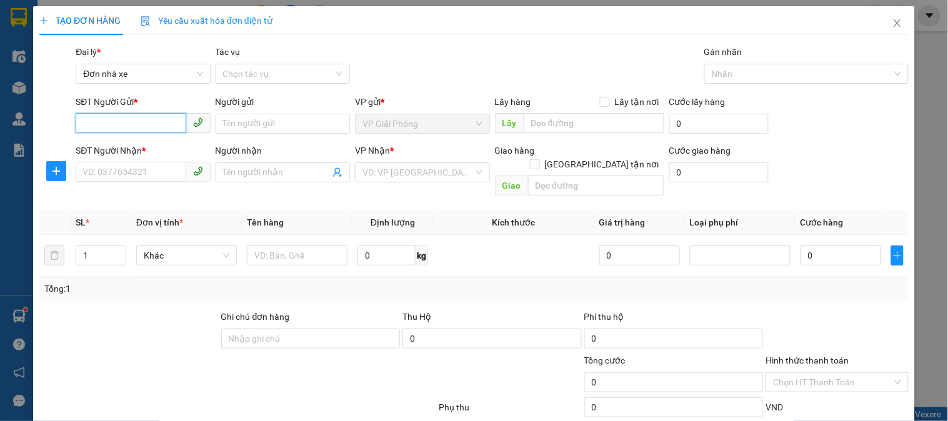
click at [122, 125] on input "SĐT Người Gửi *" at bounding box center [131, 123] width 110 height 20
type input "0978386229"
click at [127, 151] on div "0978386229 - [PERSON_NAME]" at bounding box center [143, 149] width 123 height 14
type input "[PERSON_NAME]"
type input "0988529999"
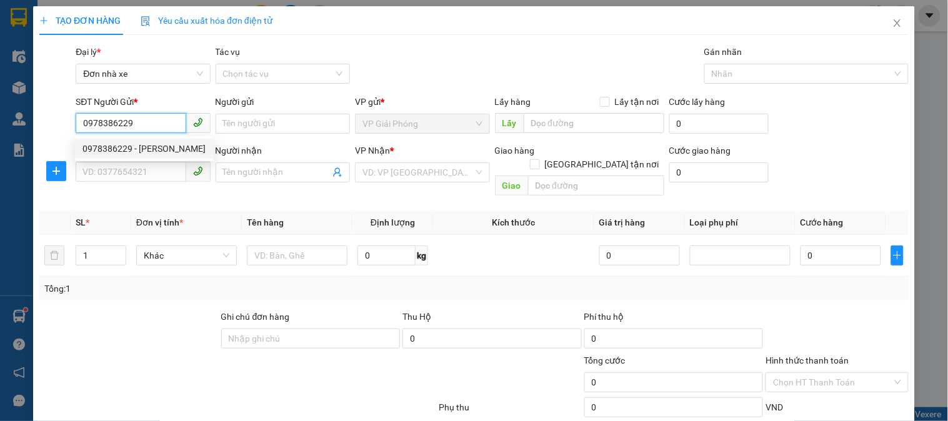
type input "THÌN"
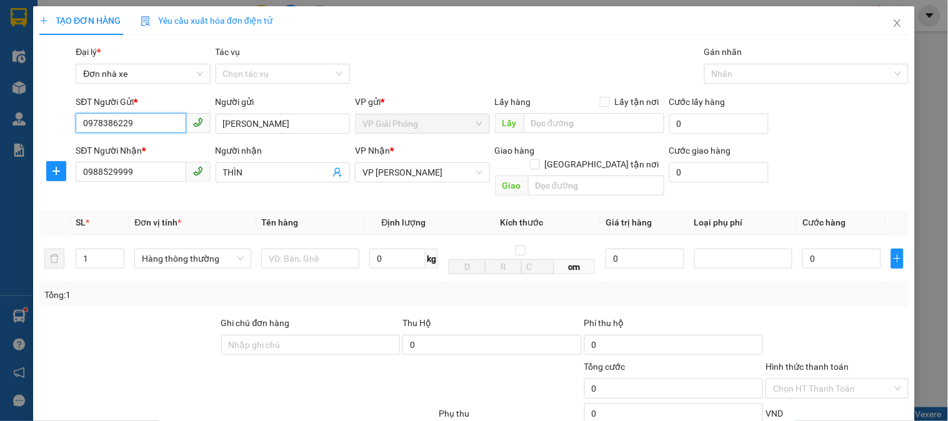
type input "0978386229"
click at [37, 194] on div "TẠO ĐƠN HÀNG Yêu cầu xuất hóa đơn điện tử Transit Pickup Surcharge Ids Transit …" at bounding box center [474, 281] width 882 height 550
type input "0971236666"
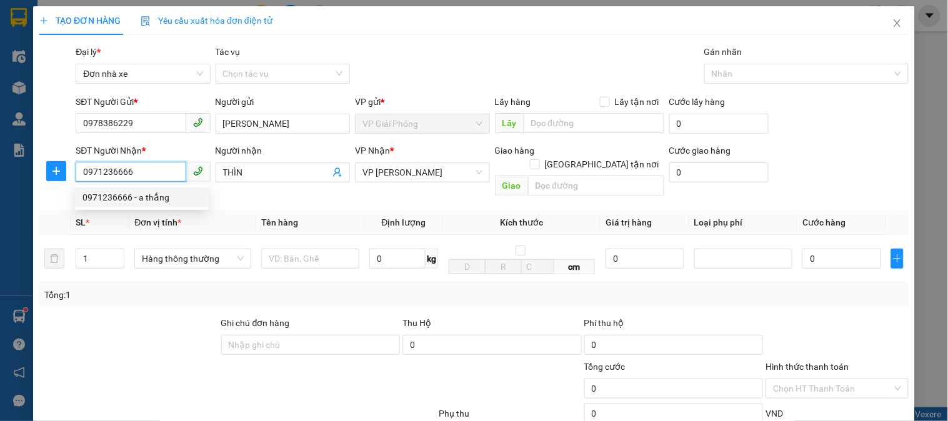
click at [150, 195] on div "0971236666 - a thắng" at bounding box center [141, 198] width 118 height 14
type input "a thắng"
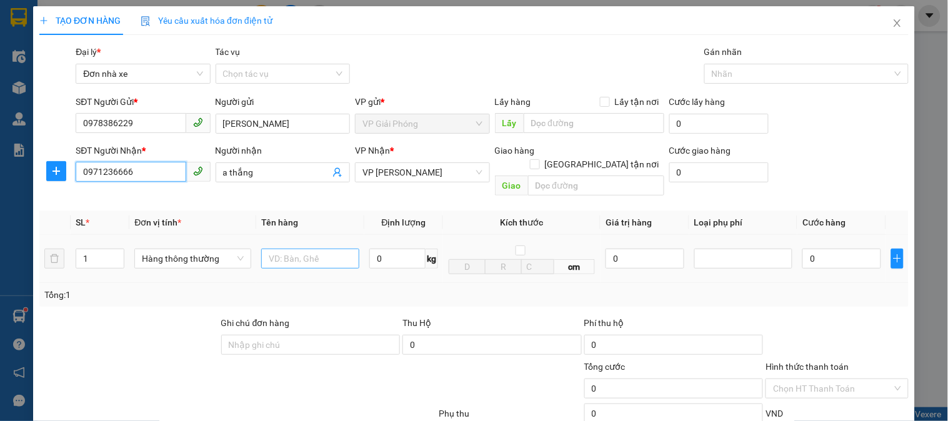
type input "0971236666"
click at [304, 249] on input "text" at bounding box center [310, 259] width 98 height 20
type input "cattong bd vanmgf"
click at [396, 251] on input "0" at bounding box center [397, 259] width 56 height 20
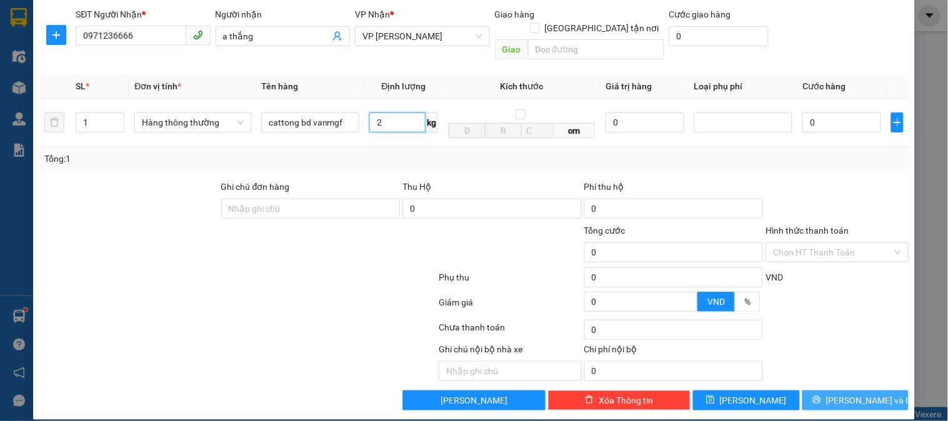
type input "2"
click at [832, 391] on button "[PERSON_NAME] và In" at bounding box center [855, 401] width 106 height 20
type input "30.000"
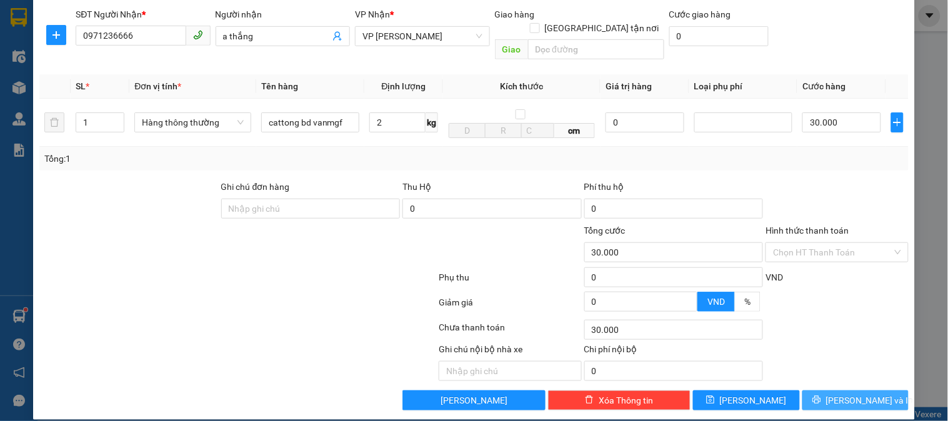
type input "30.000"
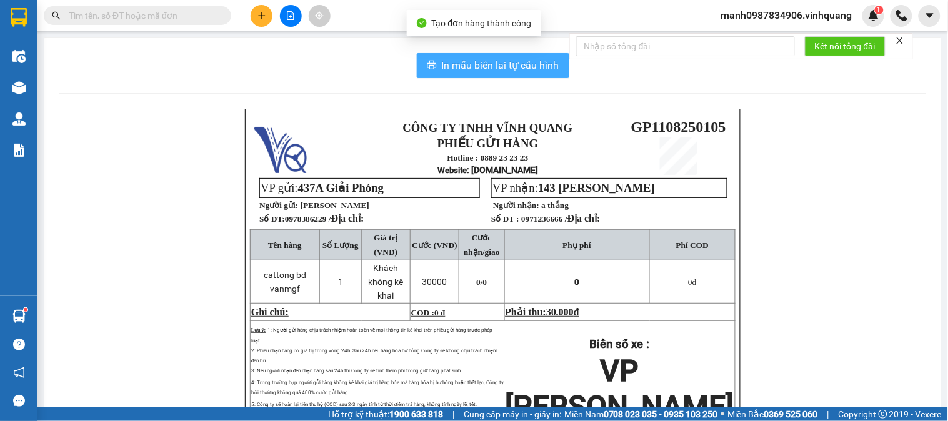
click at [488, 64] on span "In mẫu biên lai tự cấu hình" at bounding box center [500, 65] width 117 height 16
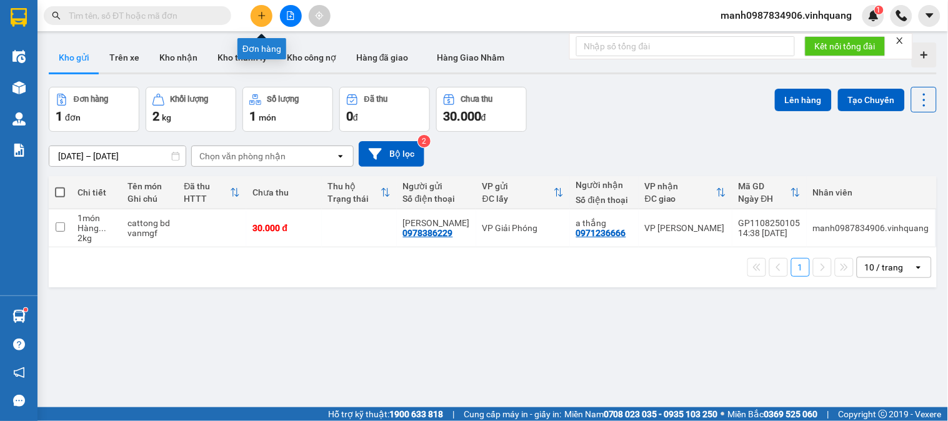
click at [260, 14] on icon "plus" at bounding box center [261, 15] width 9 height 9
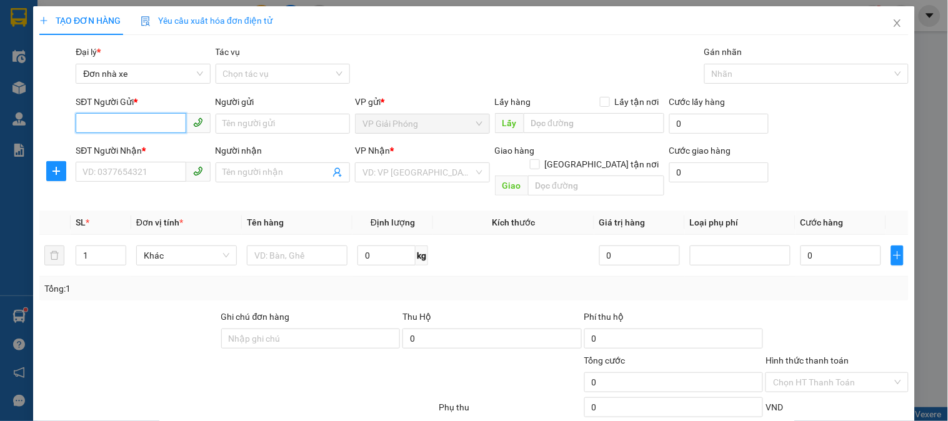
click at [103, 124] on input "SĐT Người Gửi *" at bounding box center [131, 123] width 110 height 20
type input "0765868889"
click at [166, 151] on div "0765868889 - cổ truyền tuệ năng" at bounding box center [147, 149] width 130 height 14
type input "cổ truyền tuệ năng"
type input "0947753234"
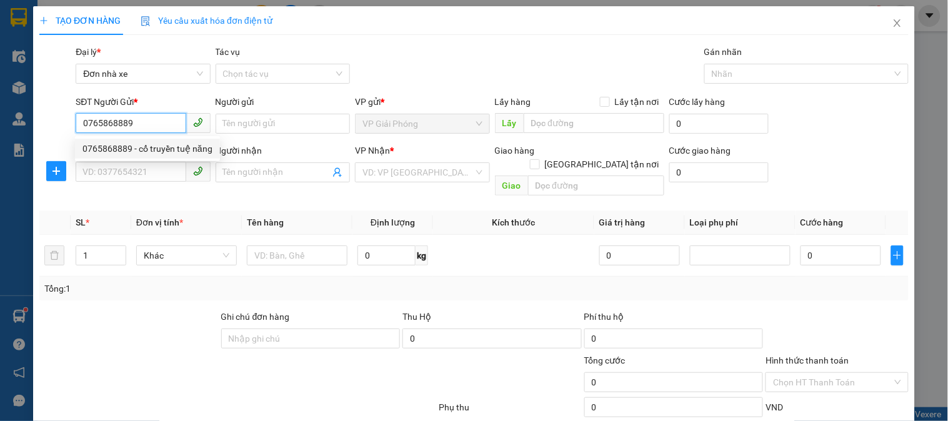
type input "bích"
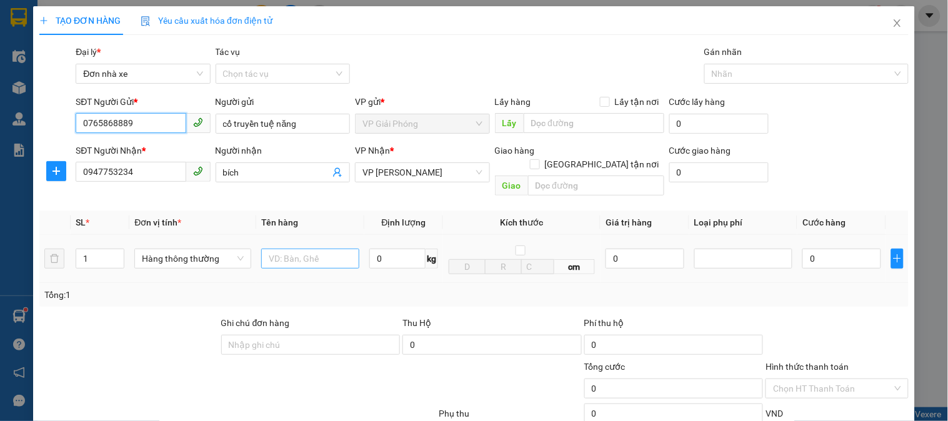
type input "0765868889"
click at [304, 249] on input "text" at bounding box center [310, 259] width 98 height 20
type input "catong"
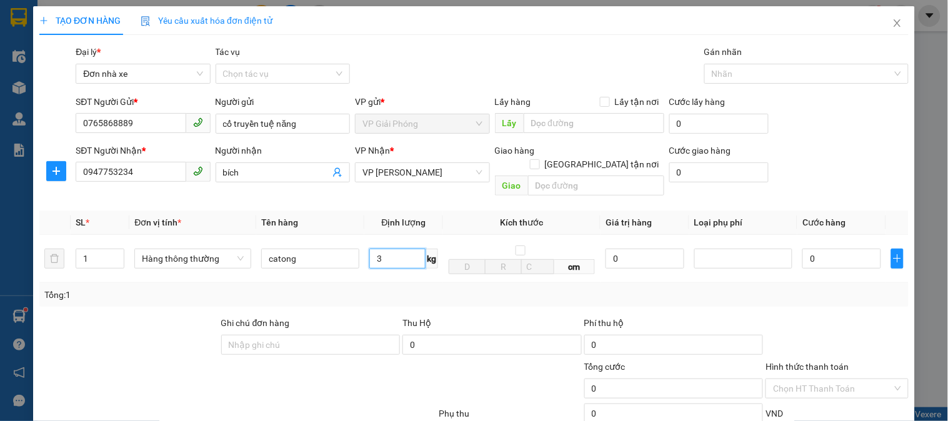
scroll to position [136, 0]
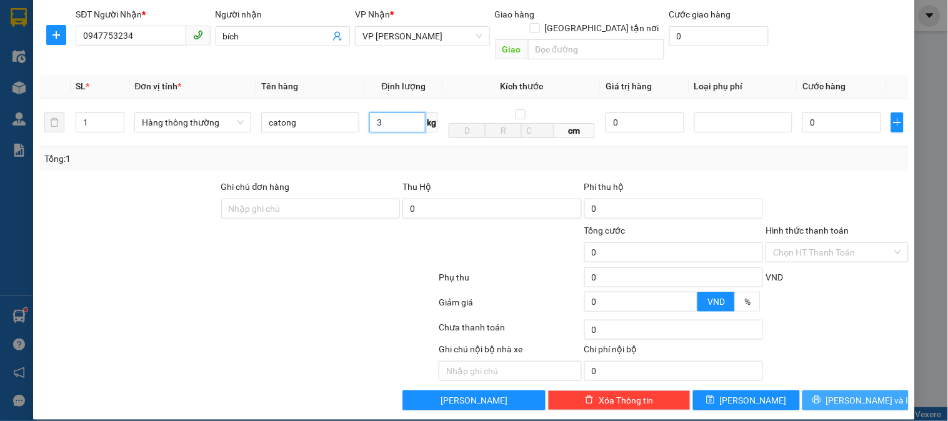
type input "3"
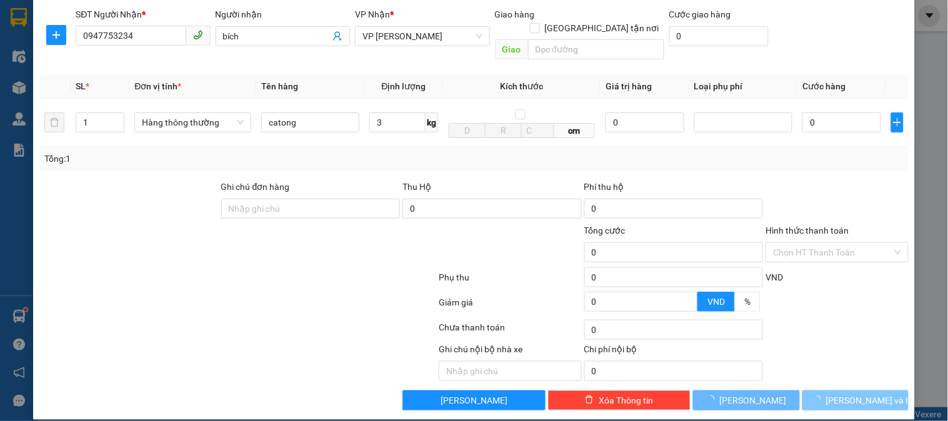
click at [847, 394] on span "[PERSON_NAME] và In" at bounding box center [869, 401] width 87 height 14
type input "30.000"
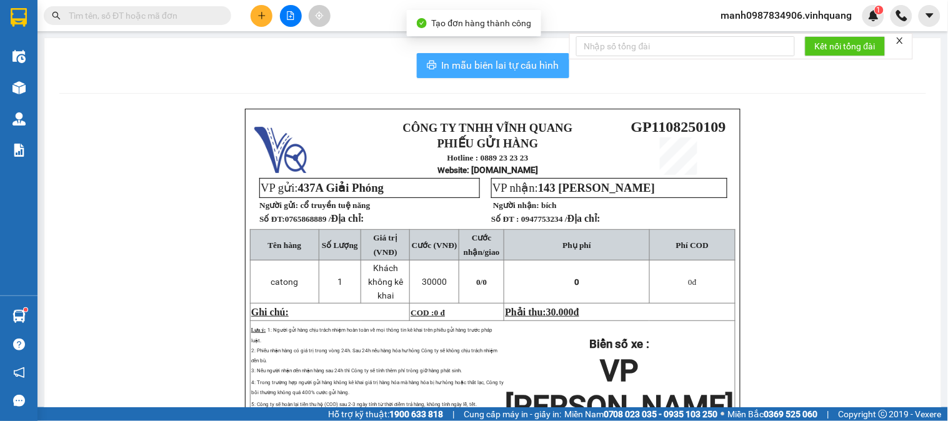
click at [486, 67] on span "In mẫu biên lai tự cấu hình" at bounding box center [500, 65] width 117 height 16
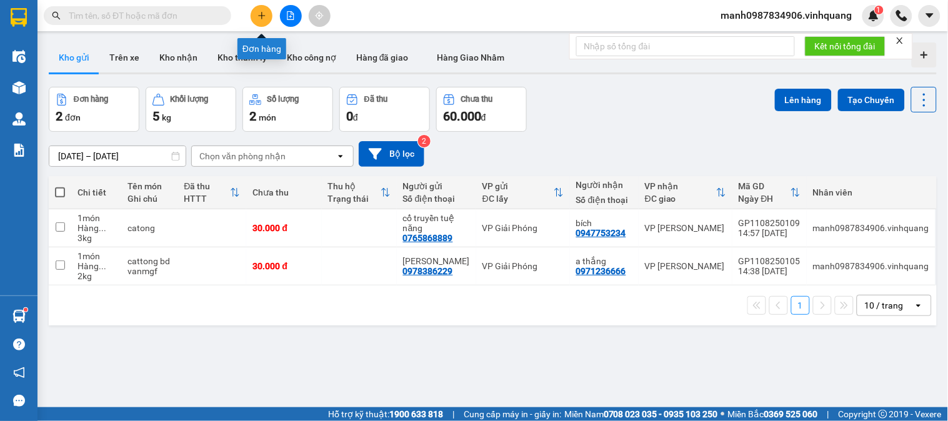
click at [261, 14] on icon "plus" at bounding box center [261, 15] width 1 height 7
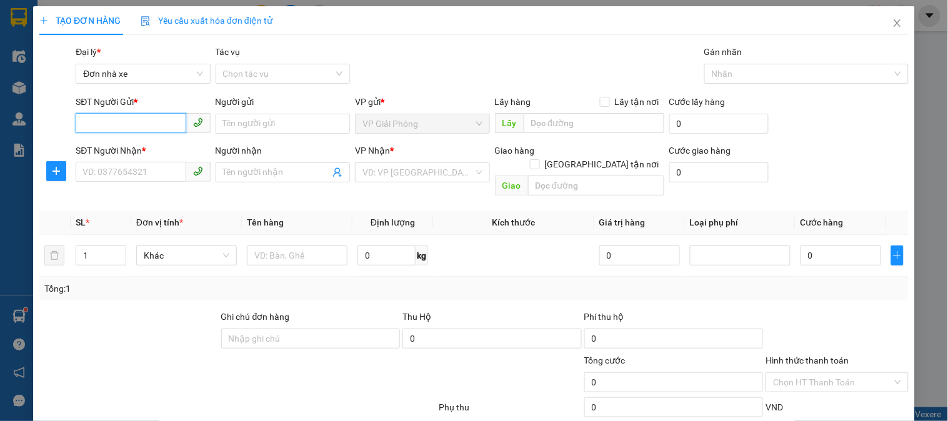
click at [126, 120] on input "SĐT Người Gửi *" at bounding box center [131, 123] width 110 height 20
click at [115, 153] on div "0912762236 - Cty TNHH thiết bị y tế nhật" at bounding box center [161, 149] width 159 height 14
type input "0912762236"
type input "Cty TNHH thiết bị y tế nhật"
type input "0982940134"
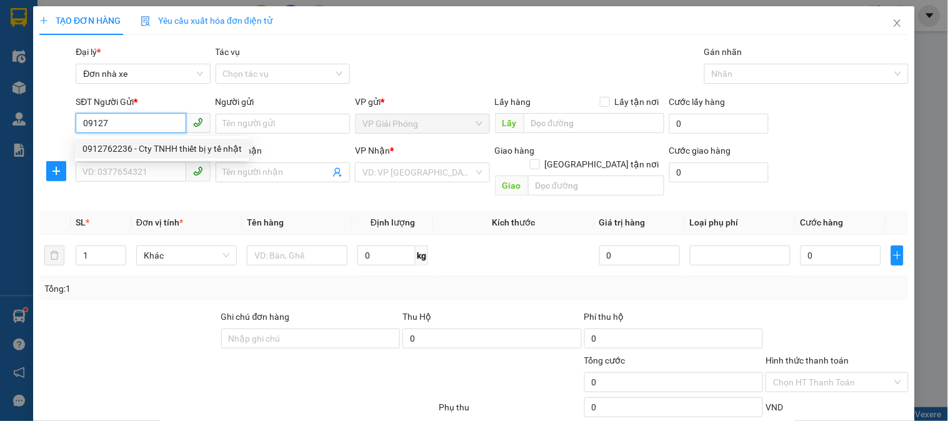
type input "an phúc"
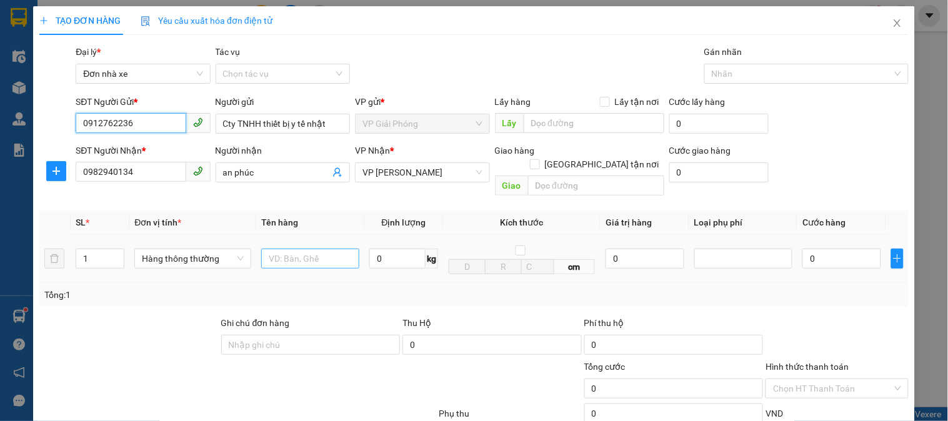
type input "0912762236"
click at [294, 246] on div at bounding box center [310, 258] width 98 height 25
click at [290, 249] on input "text" at bounding box center [310, 259] width 98 height 20
type input "cattong bd vàng"
click at [379, 249] on input "0" at bounding box center [397, 259] width 56 height 20
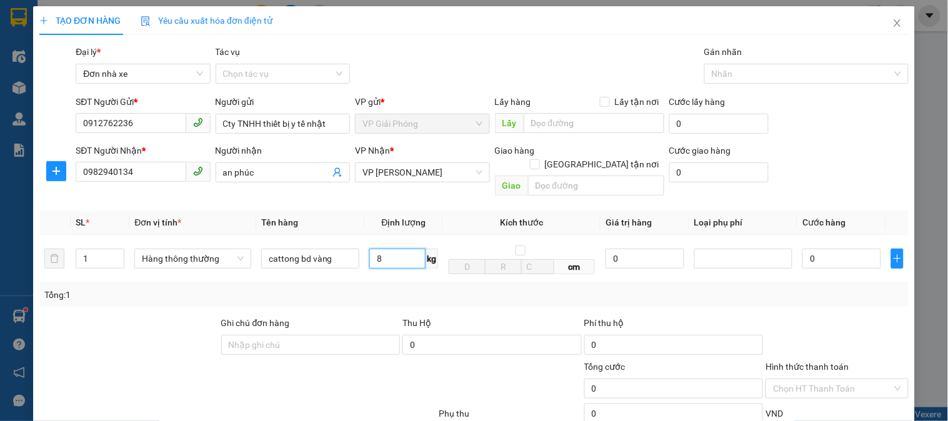
scroll to position [136, 0]
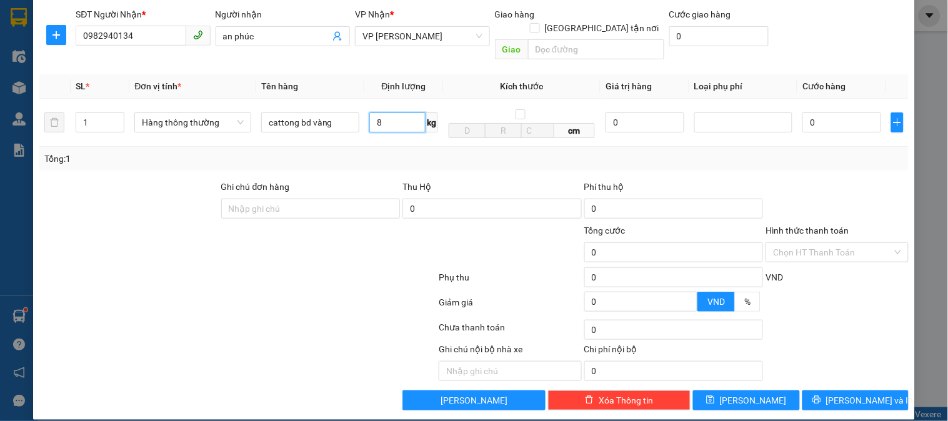
type input "8"
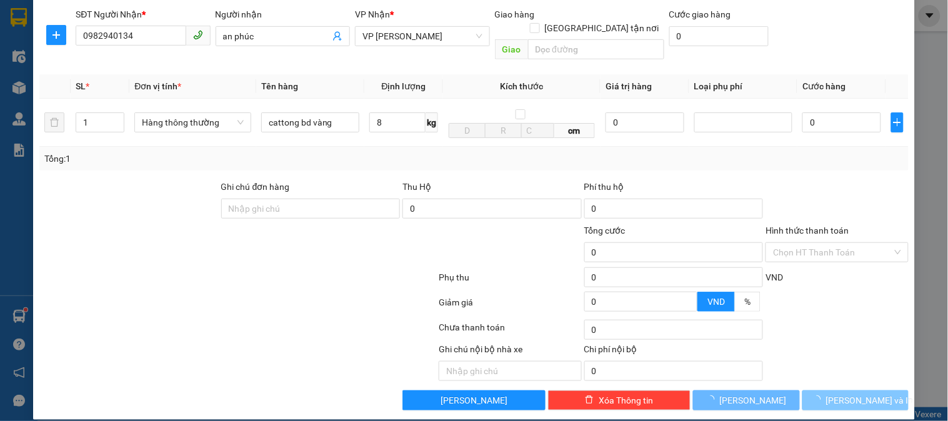
drag, startPoint x: 860, startPoint y: 397, endPoint x: 853, endPoint y: 391, distance: 9.8
click at [860, 396] on div "TẠO ĐƠN HÀNG Yêu cầu xuất hóa đơn điện tử Transit Pickup Surcharge Ids Transit …" at bounding box center [474, 145] width 882 height 550
click at [859, 394] on span "[PERSON_NAME] và In" at bounding box center [869, 401] width 87 height 14
type input "40.000"
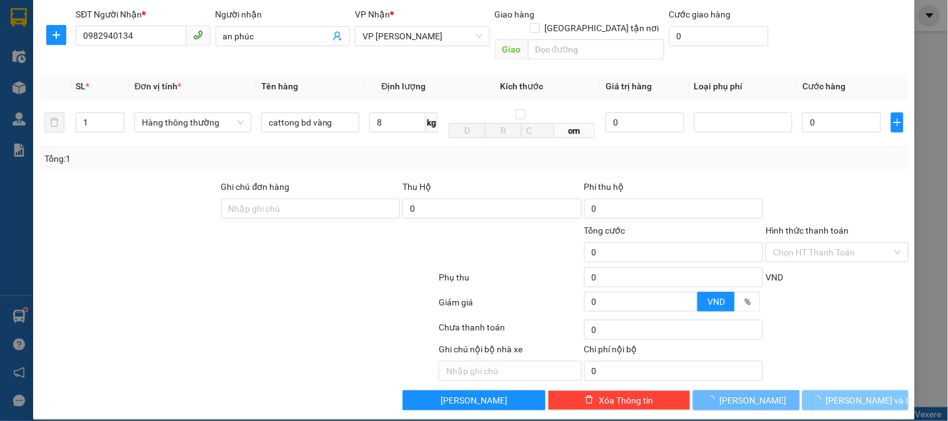
type input "40.000"
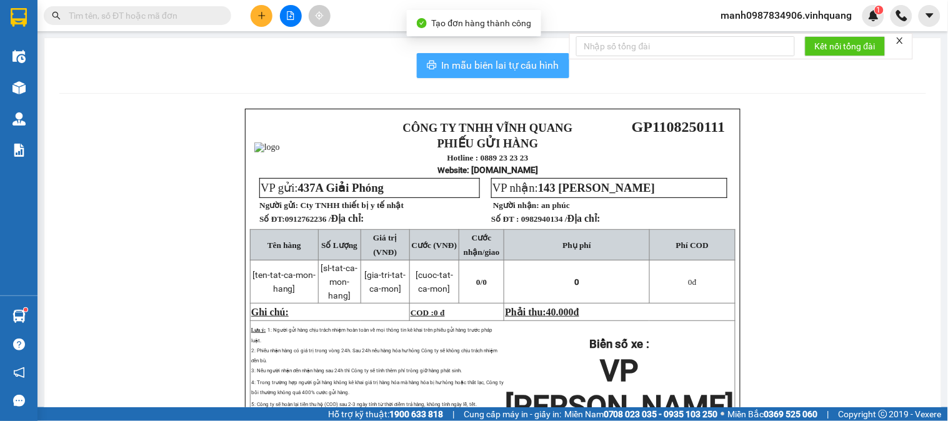
click at [511, 55] on button "In mẫu biên lai tự cấu hình" at bounding box center [493, 65] width 152 height 25
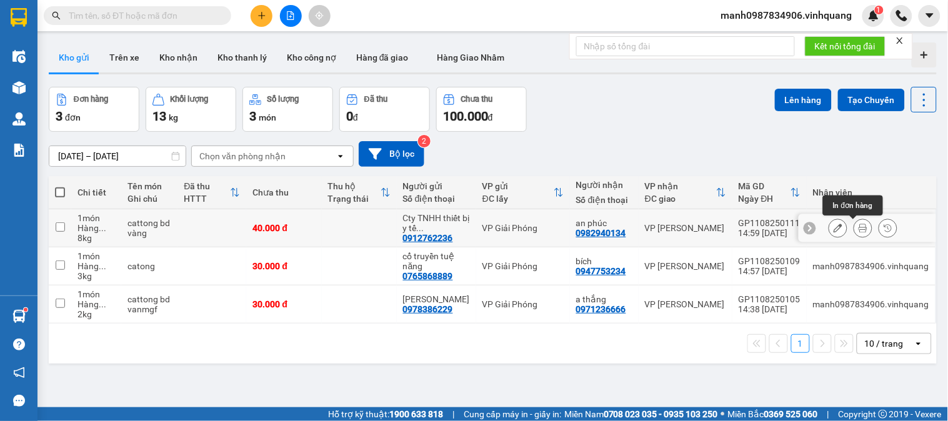
click at [859, 227] on icon at bounding box center [863, 228] width 9 height 9
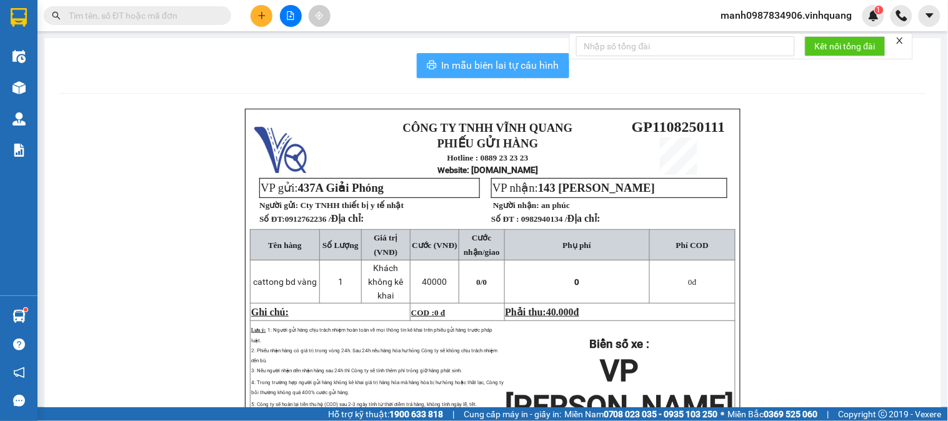
click at [509, 62] on span "In mẫu biên lai tự cấu hình" at bounding box center [500, 65] width 117 height 16
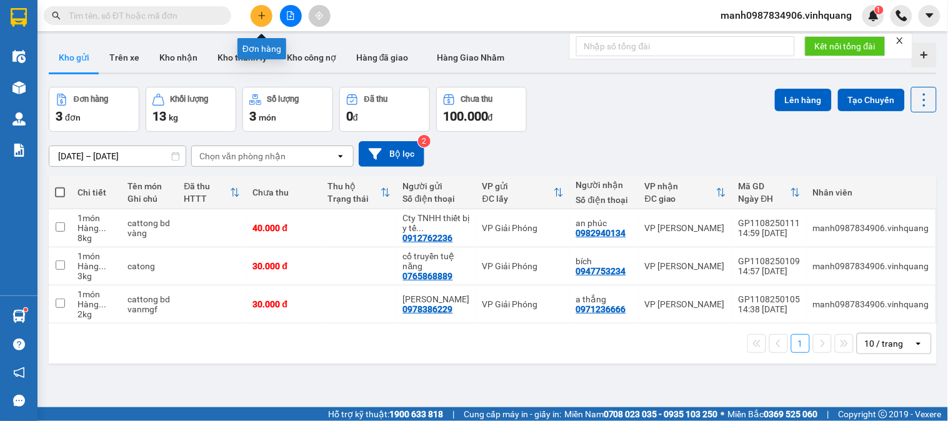
click at [259, 14] on icon "plus" at bounding box center [261, 15] width 9 height 9
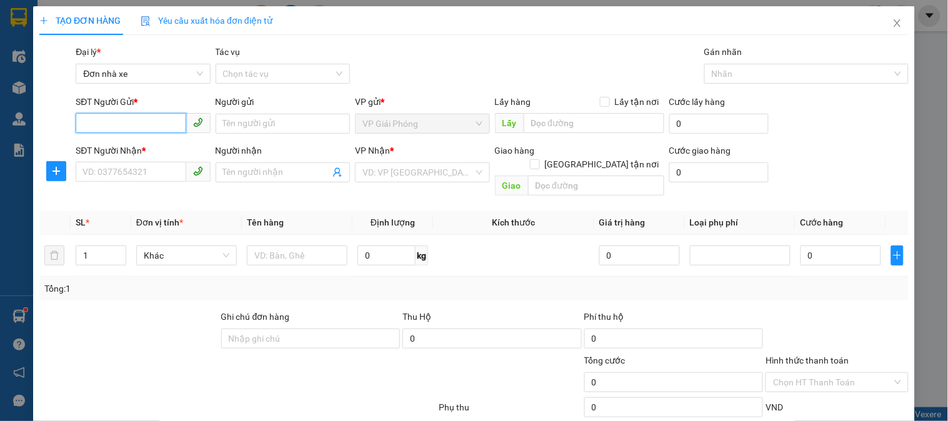
click at [91, 121] on input "SĐT Người Gửi *" at bounding box center [131, 123] width 110 height 20
type input "0389965940"
click at [126, 142] on div "0389965940 - thuý" at bounding box center [141, 149] width 118 height 14
type input "thuý"
type input "0358545939"
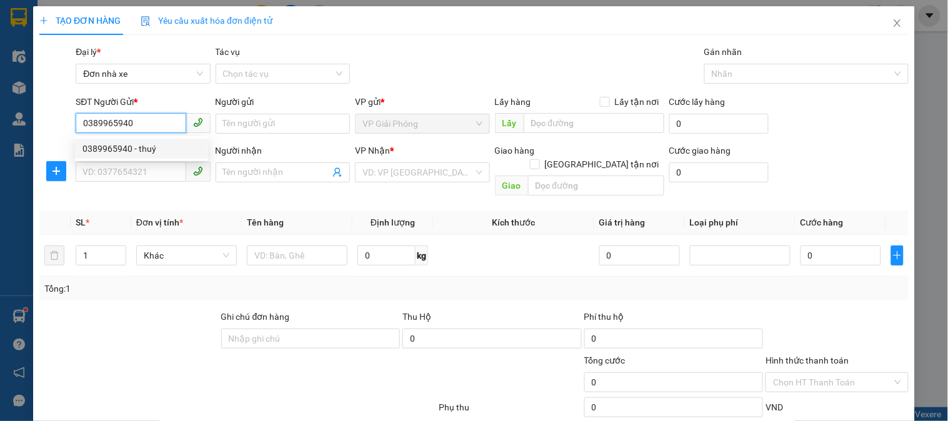
type input "hải"
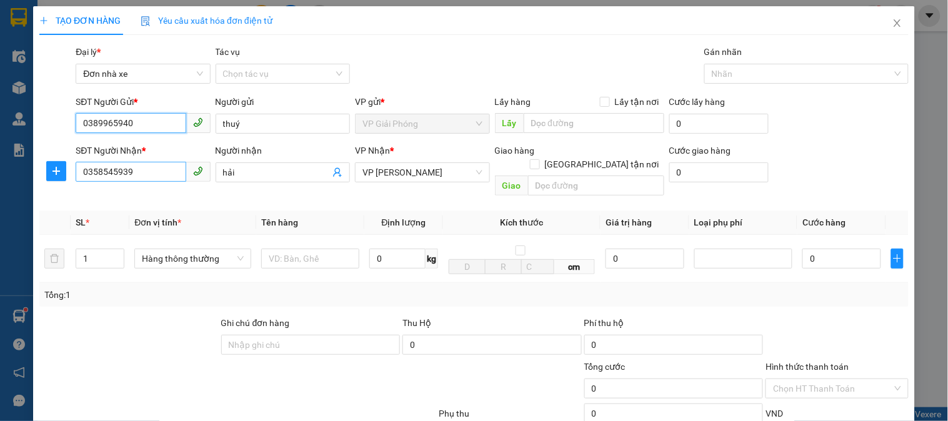
type input "0389965940"
drag, startPoint x: 140, startPoint y: 172, endPoint x: 30, endPoint y: 185, distance: 110.7
click at [30, 179] on div "TẠO ĐƠN HÀNG Yêu cầu xuất hóa đơn điện tử Transit Pickup Surcharge Ids Transit …" at bounding box center [474, 210] width 948 height 421
type input "0342564302"
drag, startPoint x: 210, startPoint y: 186, endPoint x: 174, endPoint y: 207, distance: 42.0
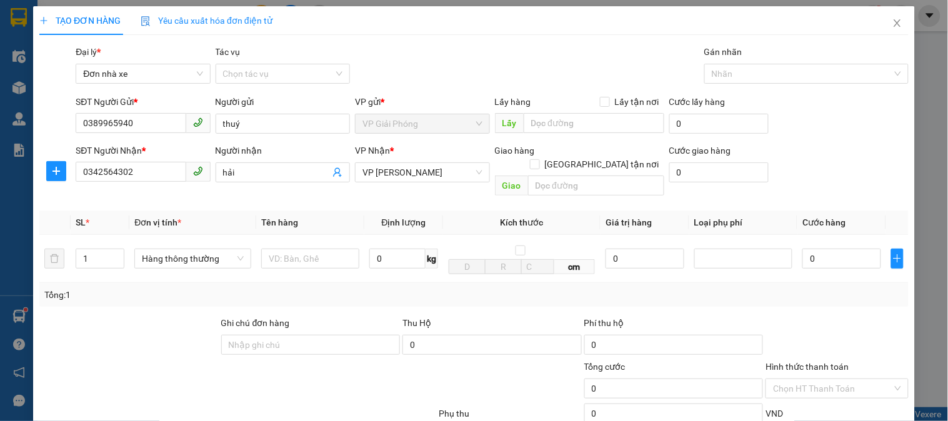
click at [185, 198] on div "Transit Pickup Surcharge Ids Transit Deliver Surcharge Ids Transit Deliver Surc…" at bounding box center [473, 296] width 869 height 502
drag, startPoint x: 184, startPoint y: 180, endPoint x: 184, endPoint y: 194, distance: 13.8
click at [182, 182] on div "SĐT Người Nhận * 0342564302 Người nhận hieenf hieenf VP Nhận * VP [PERSON_NAME]…" at bounding box center [492, 172] width 838 height 57
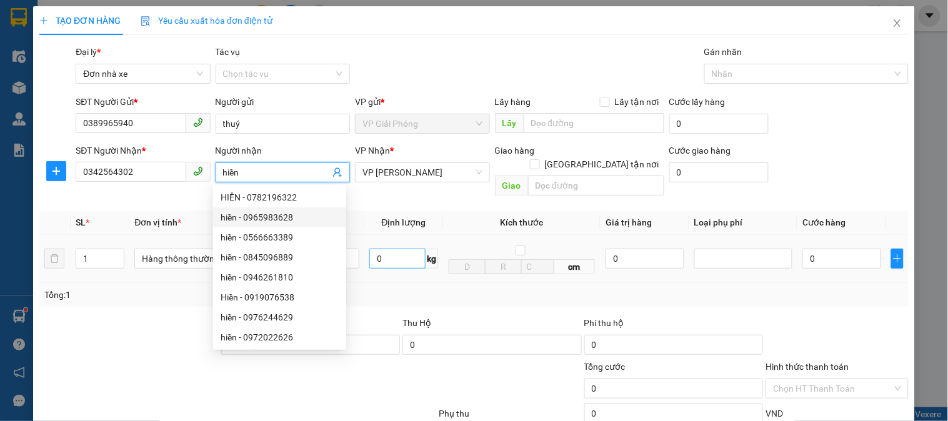
type input "hiền"
click at [388, 249] on input "0" at bounding box center [397, 259] width 56 height 20
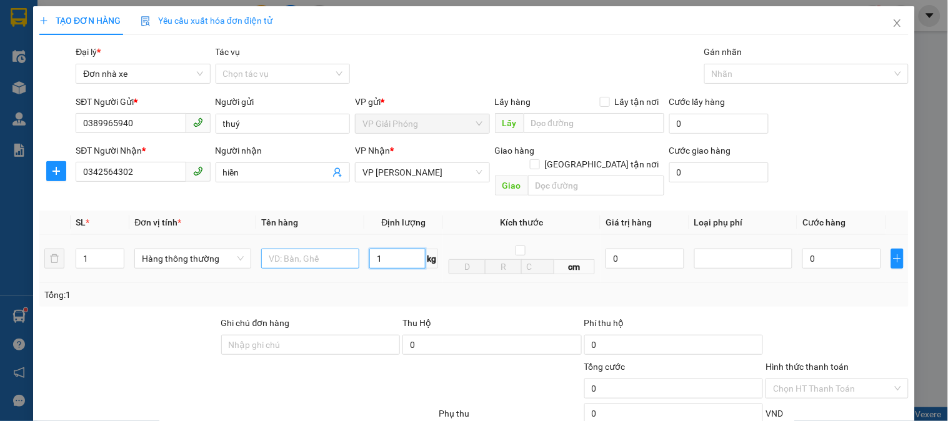
type input "1"
click at [300, 249] on input "text" at bounding box center [310, 259] width 98 height 20
type input "30.000"
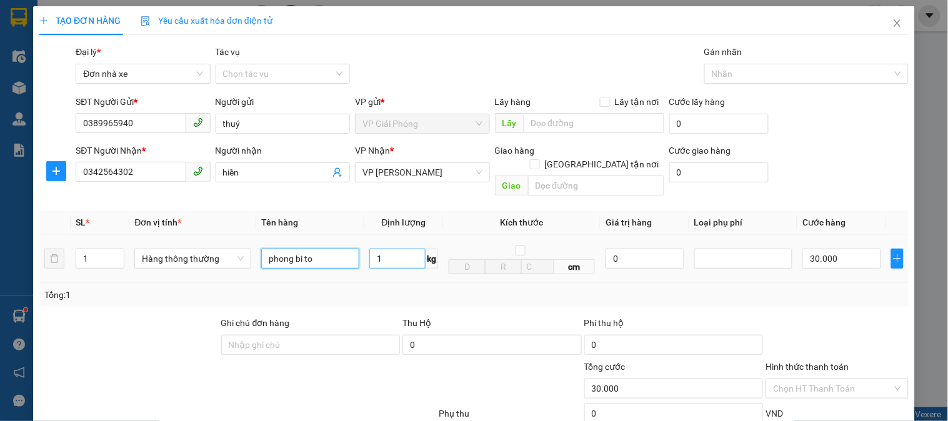
type input "phong bi to"
click at [398, 249] on input "1" at bounding box center [397, 259] width 56 height 20
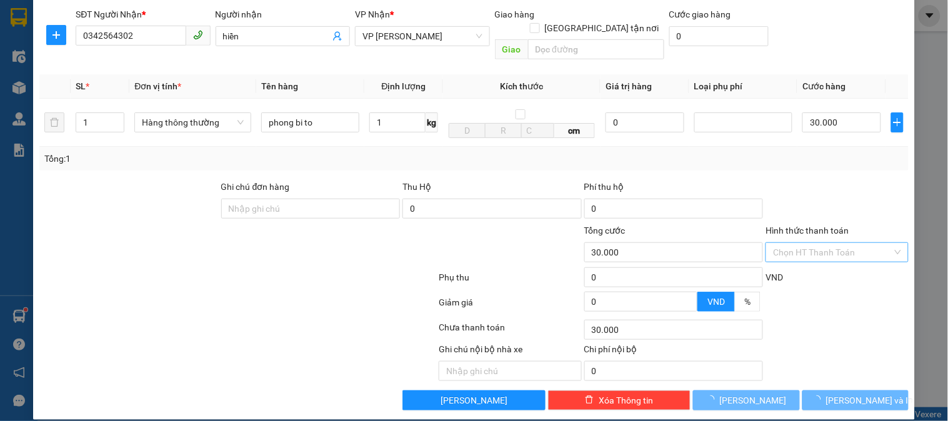
click at [807, 243] on input "Hình thức thanh toán" at bounding box center [832, 252] width 119 height 19
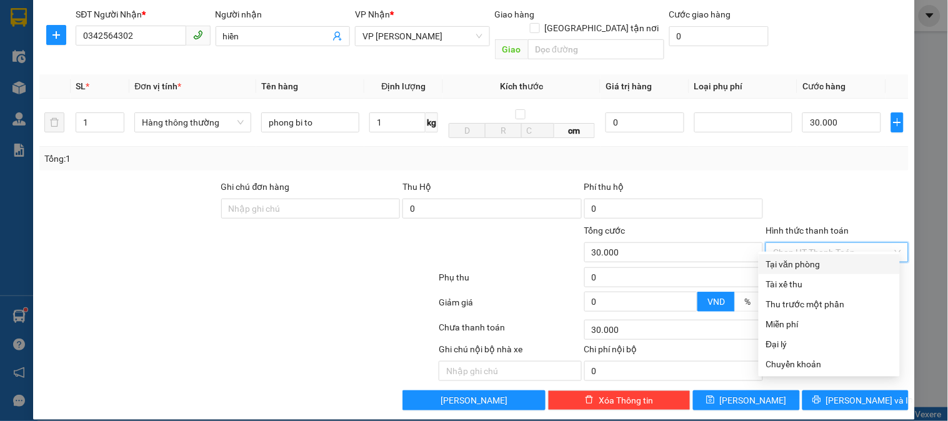
click at [805, 261] on div "Tại văn phòng" at bounding box center [829, 264] width 126 height 14
type input "0"
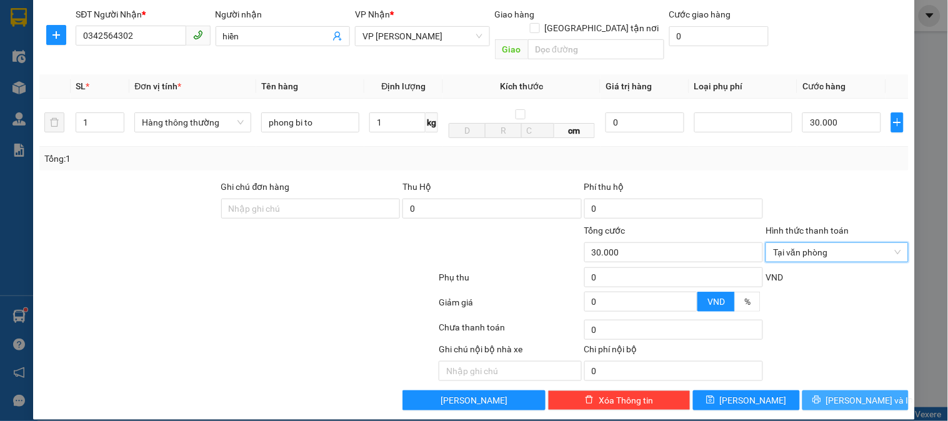
click at [849, 394] on span "[PERSON_NAME] và In" at bounding box center [869, 401] width 87 height 14
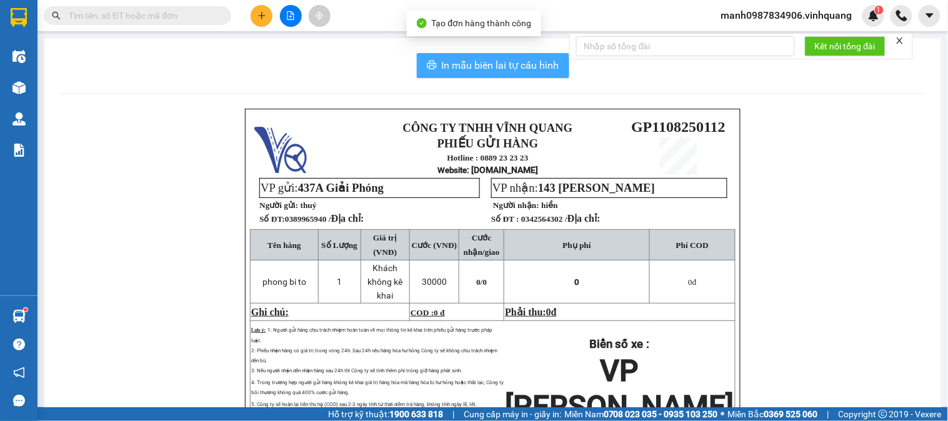
click at [477, 70] on span "In mẫu biên lai tự cấu hình" at bounding box center [500, 65] width 117 height 16
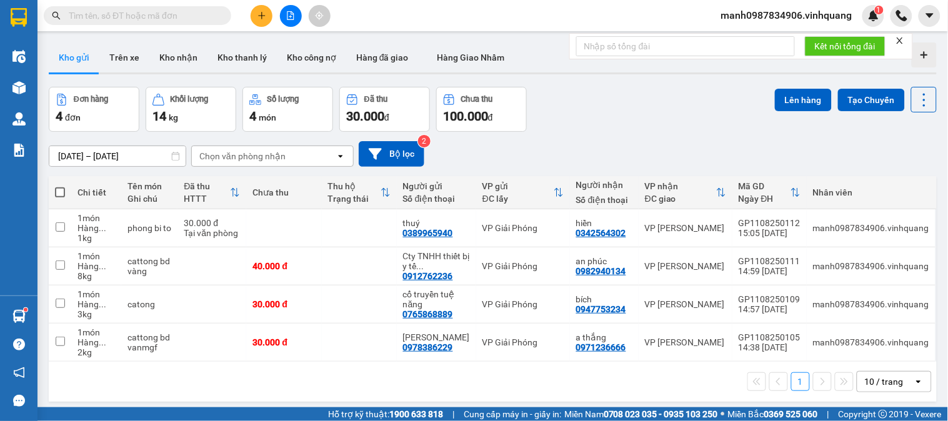
click at [137, 4] on div "Kết quả tìm kiếm ( 17 ) Bộ lọc Mã ĐH Trạng thái Món hàng Thu hộ Tổng cước Chưa …" at bounding box center [474, 15] width 948 height 31
click at [129, 22] on span at bounding box center [137, 15] width 187 height 19
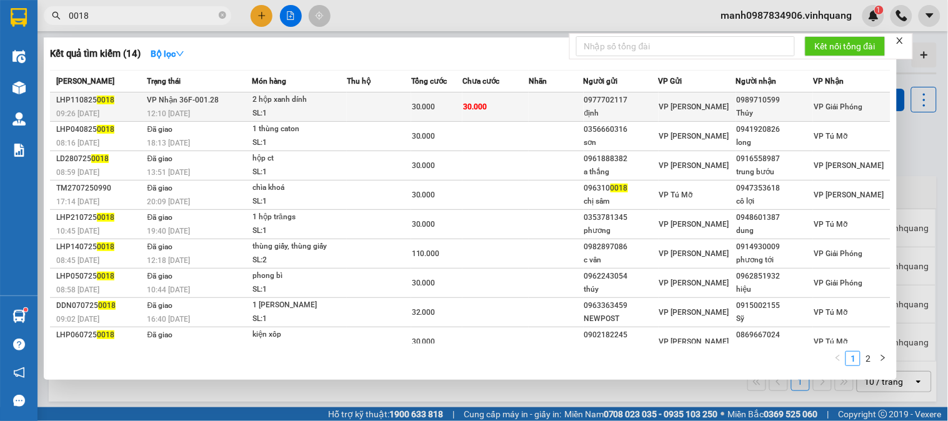
type input "0018"
click at [452, 102] on div "30.000" at bounding box center [437, 107] width 50 height 14
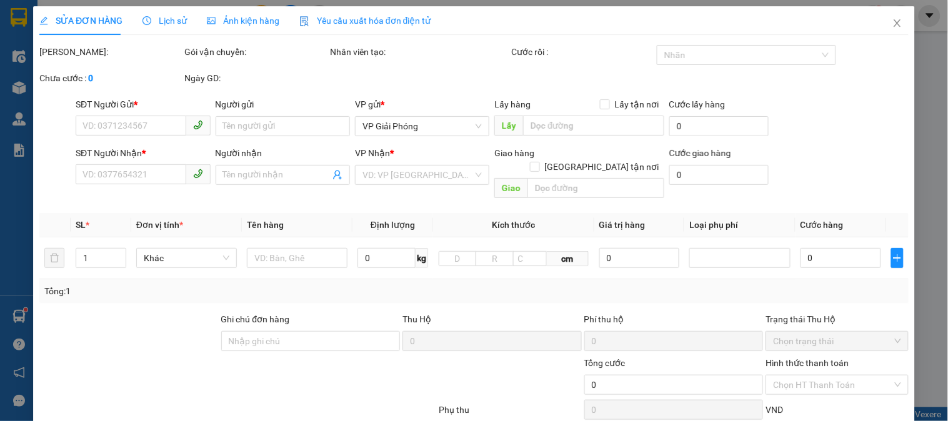
type input "0977702117"
type input "định"
type input "0989710599"
type input "Thủy"
type input "30.000"
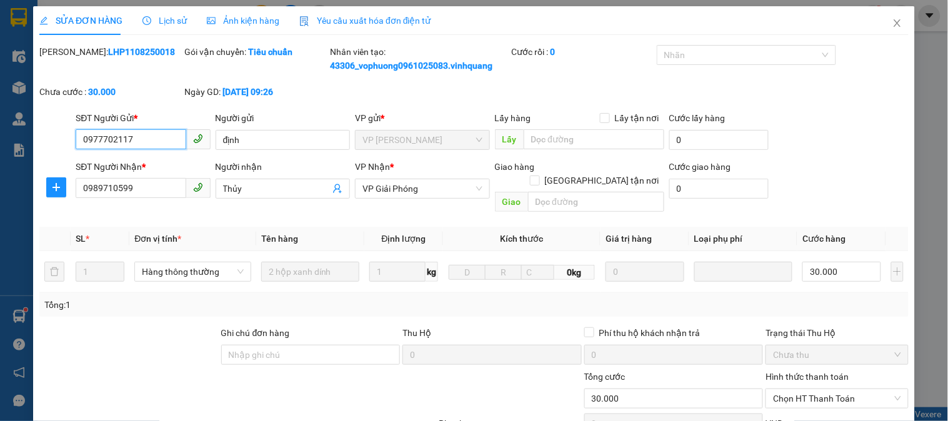
scroll to position [146, 0]
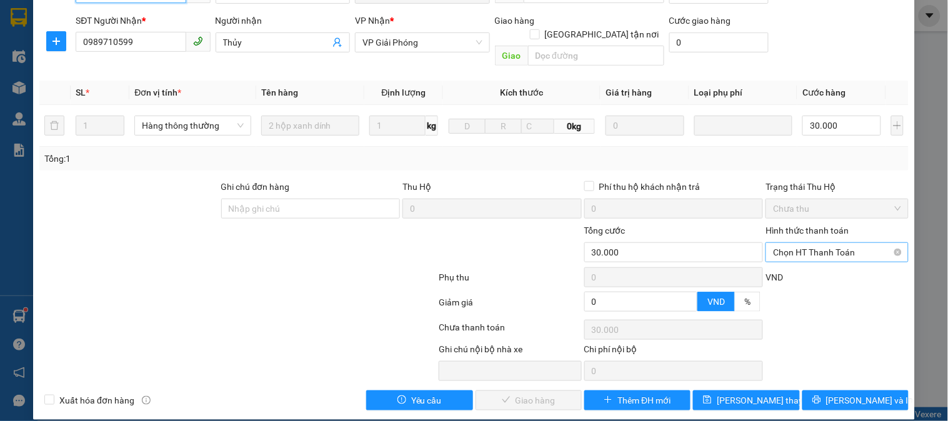
click at [809, 243] on span "Chọn HT Thanh Toán" at bounding box center [836, 252] width 127 height 19
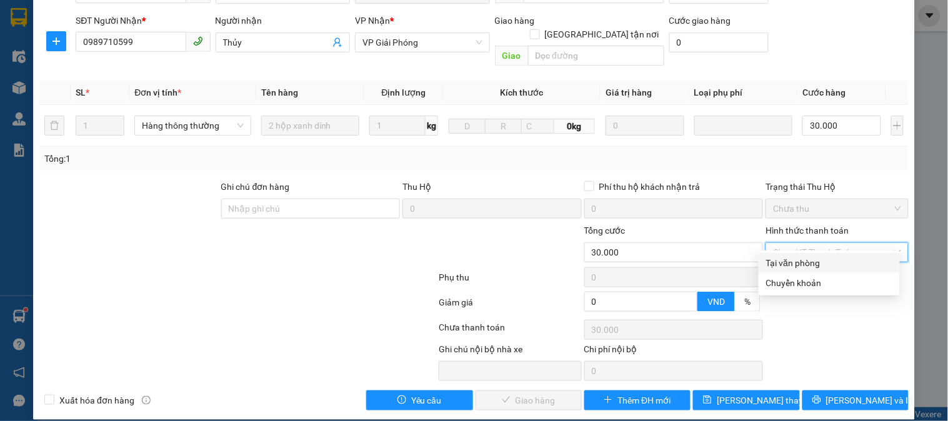
drag, startPoint x: 801, startPoint y: 257, endPoint x: 785, endPoint y: 269, distance: 19.2
click at [801, 258] on div "Tại văn phòng" at bounding box center [829, 263] width 126 height 14
type input "0"
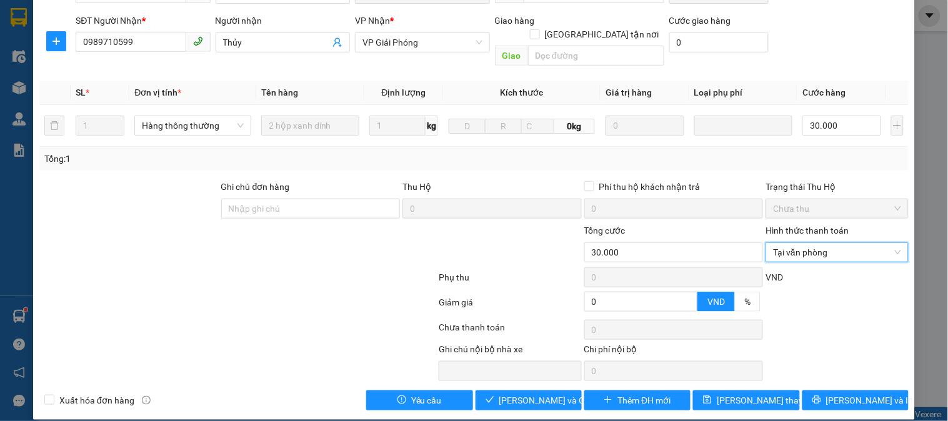
click at [539, 376] on div "Total Paid Fee 0 Total UnPaid Fee 30.000 Cash Collection Total Fee Mã ĐH: LHP11…" at bounding box center [473, 155] width 869 height 512
click at [541, 394] on span "[PERSON_NAME] và Giao hàng" at bounding box center [559, 401] width 120 height 14
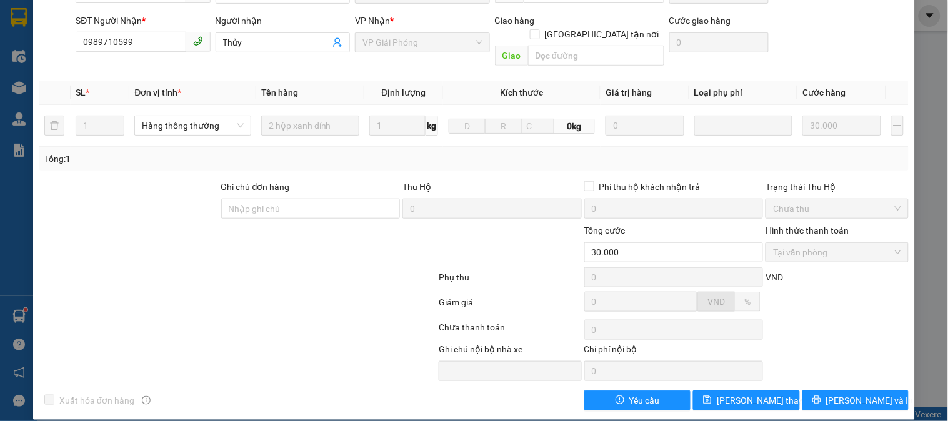
scroll to position [0, 0]
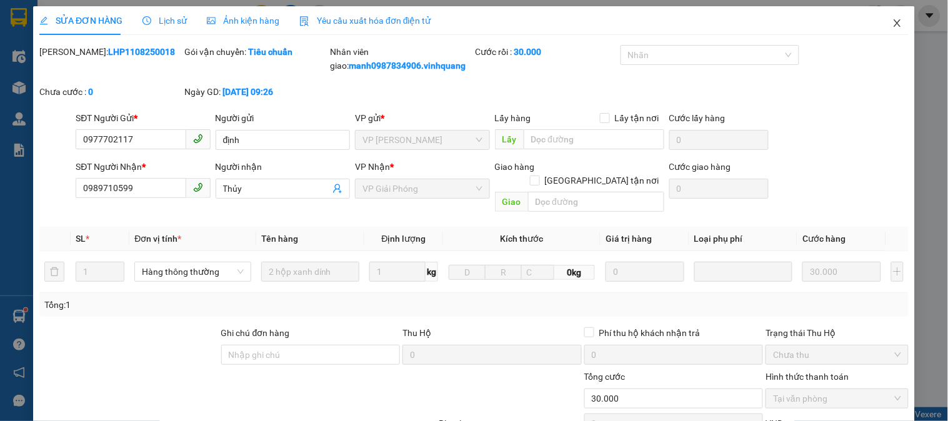
click at [892, 22] on icon "close" at bounding box center [897, 23] width 10 height 10
